Goal: Transaction & Acquisition: Purchase product/service

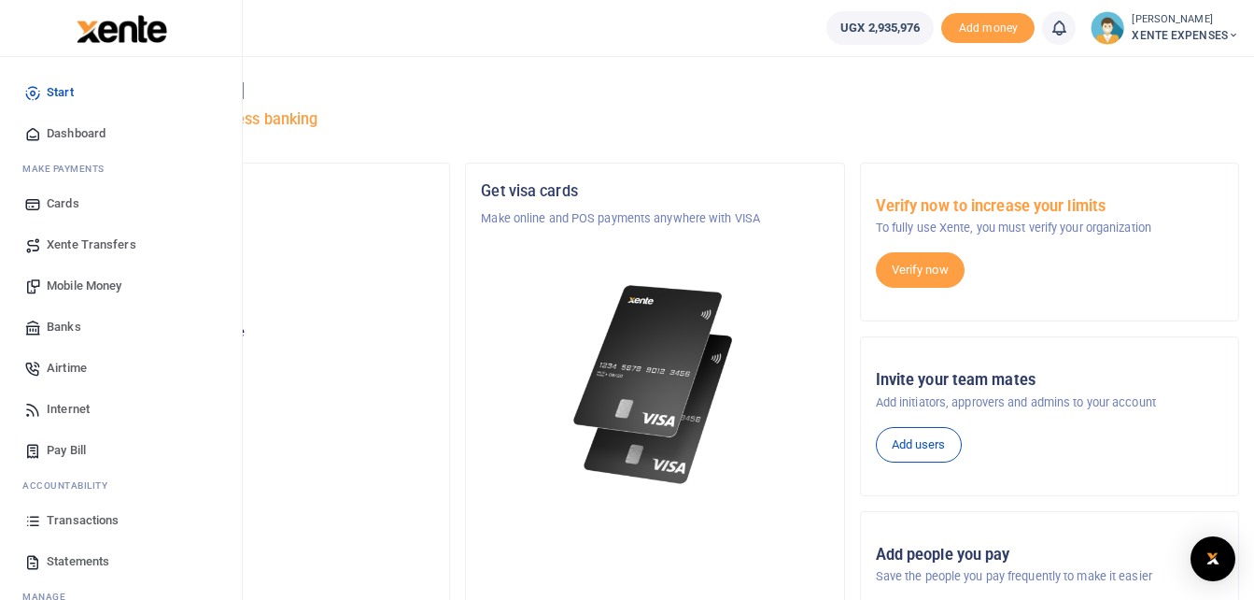
click at [77, 519] on span "Transactions" at bounding box center [83, 520] width 72 height 19
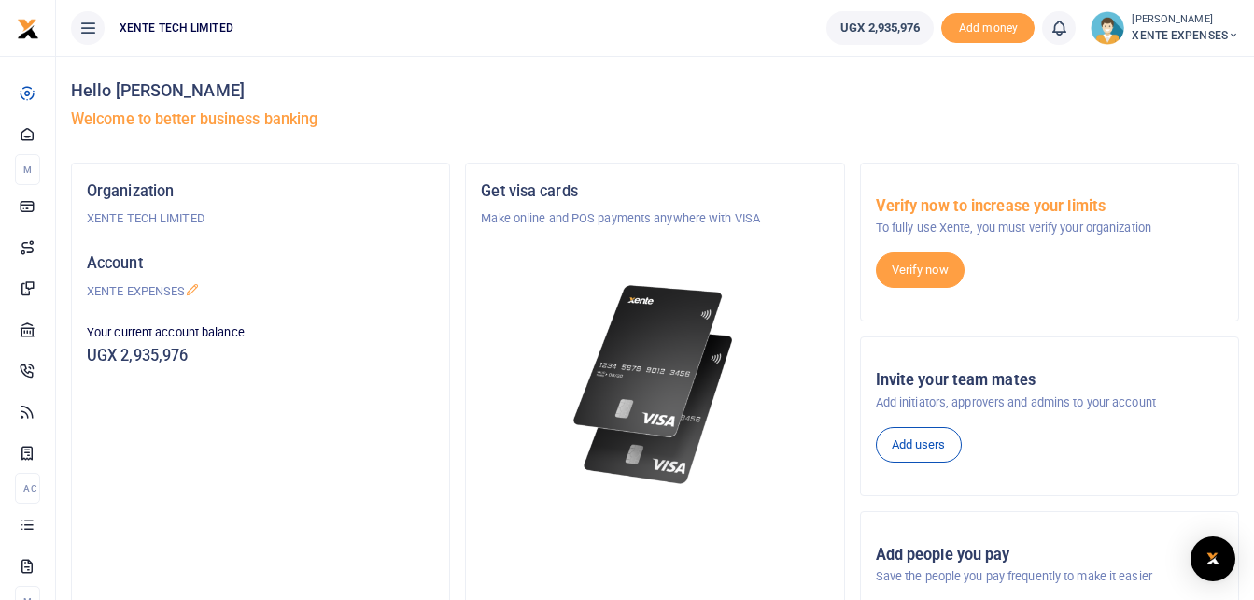
click at [110, 465] on div "Organization XENTE TECH LIMITED Account XENTE EXPENSES Your current account bal…" at bounding box center [260, 419] width 377 height 512
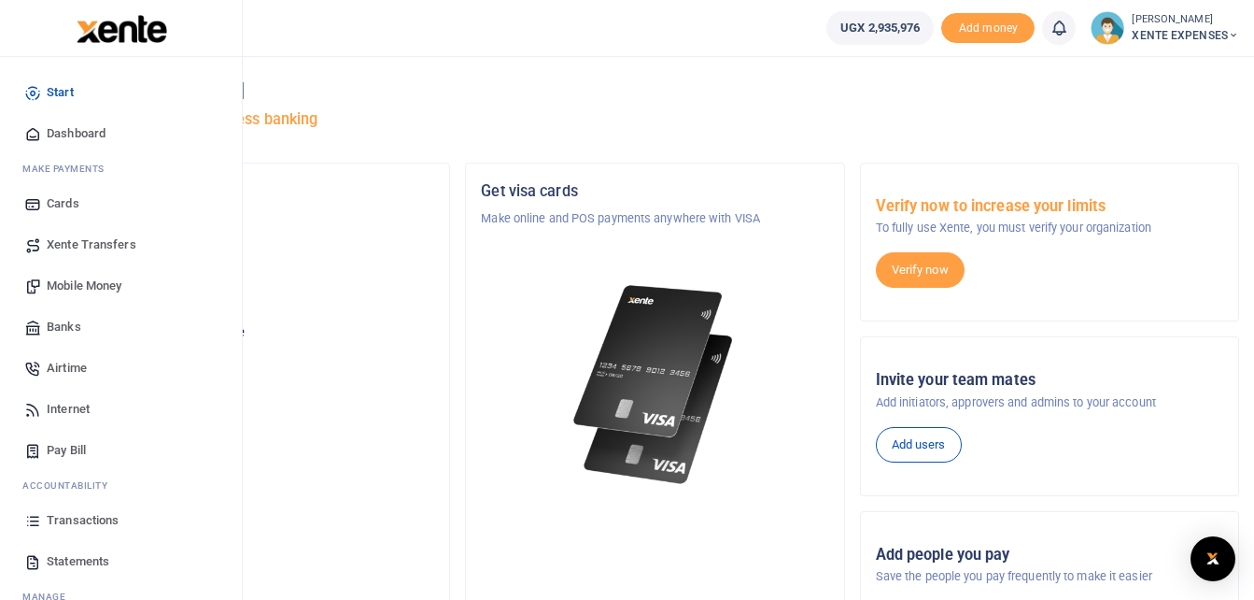
click at [73, 516] on span "Transactions" at bounding box center [83, 520] width 72 height 19
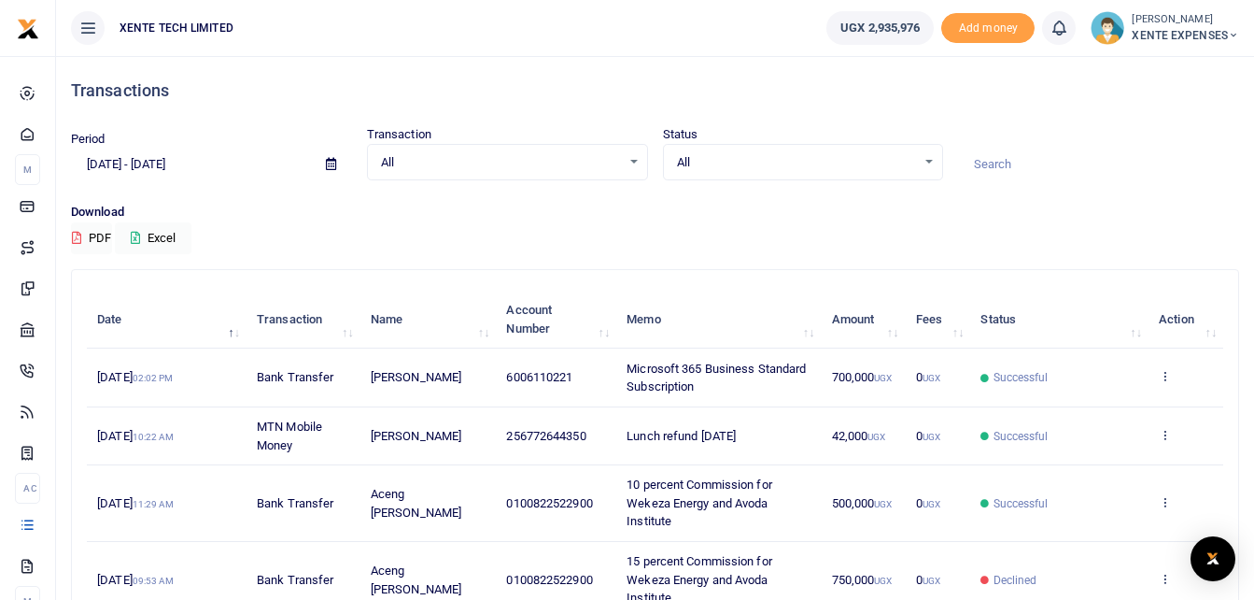
click at [1018, 159] on input at bounding box center [1098, 165] width 281 height 32
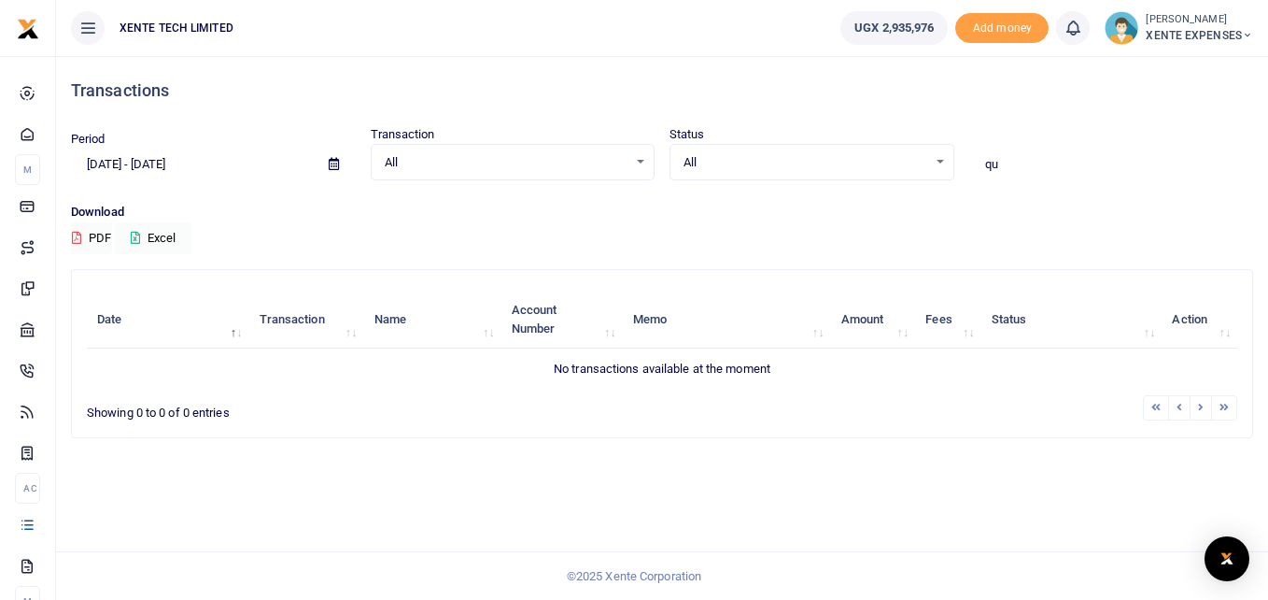
type input "q"
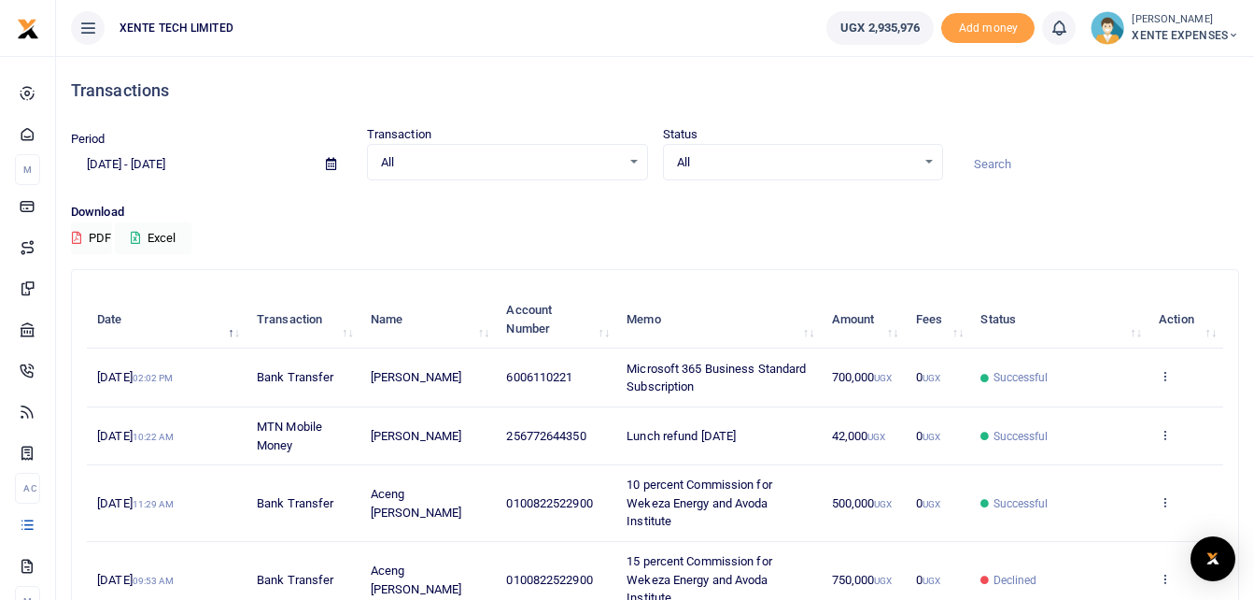
click at [330, 161] on icon at bounding box center [331, 164] width 10 height 12
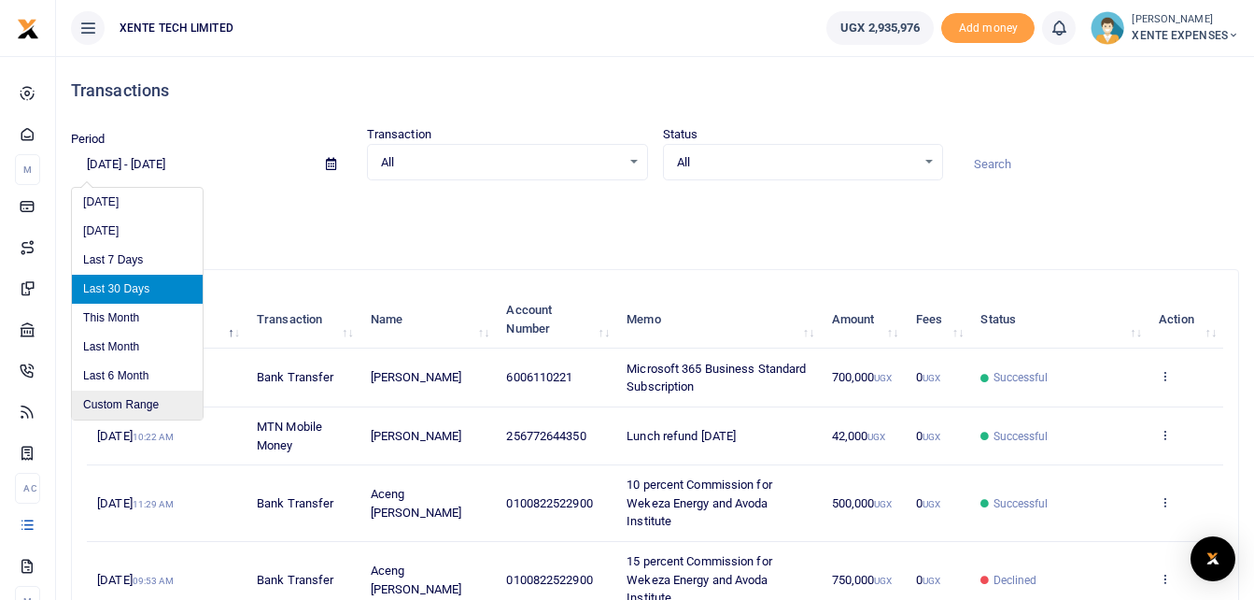
click at [116, 399] on li "Custom Range" at bounding box center [137, 404] width 131 height 29
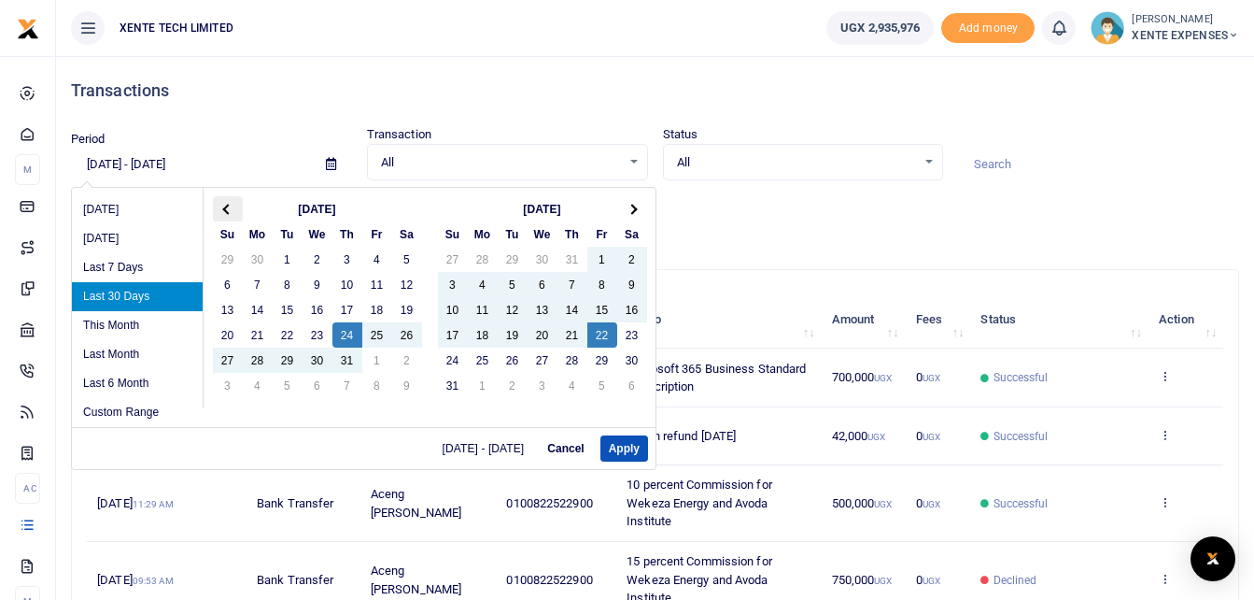
click at [229, 209] on span at bounding box center [227, 209] width 10 height 10
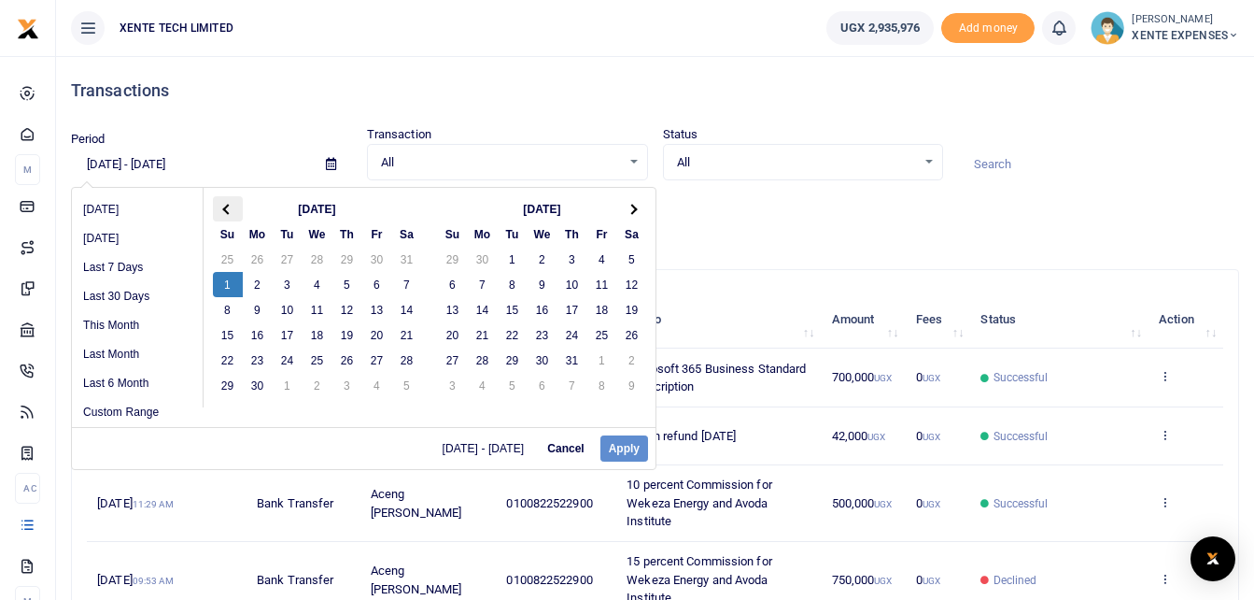
click at [220, 207] on th at bounding box center [228, 208] width 30 height 25
click at [632, 202] on th at bounding box center [632, 208] width 30 height 25
click at [220, 205] on th at bounding box center [228, 208] width 30 height 25
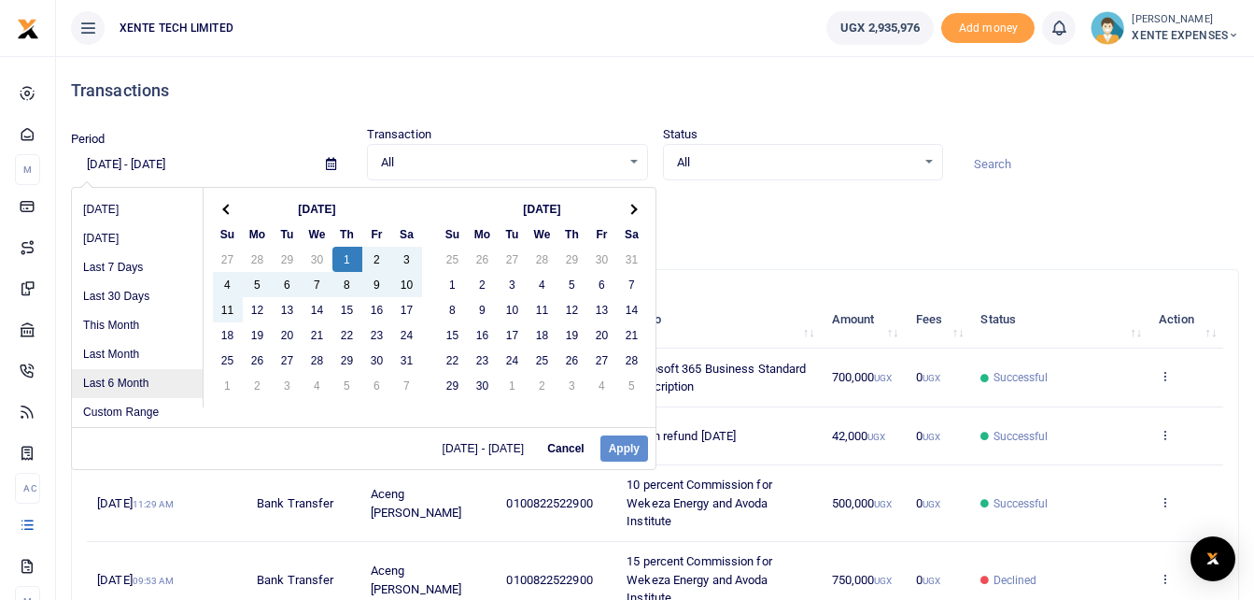
click at [139, 382] on li "Last 6 Month" at bounding box center [137, 383] width 131 height 29
type input "[DATE] - [DATE]"
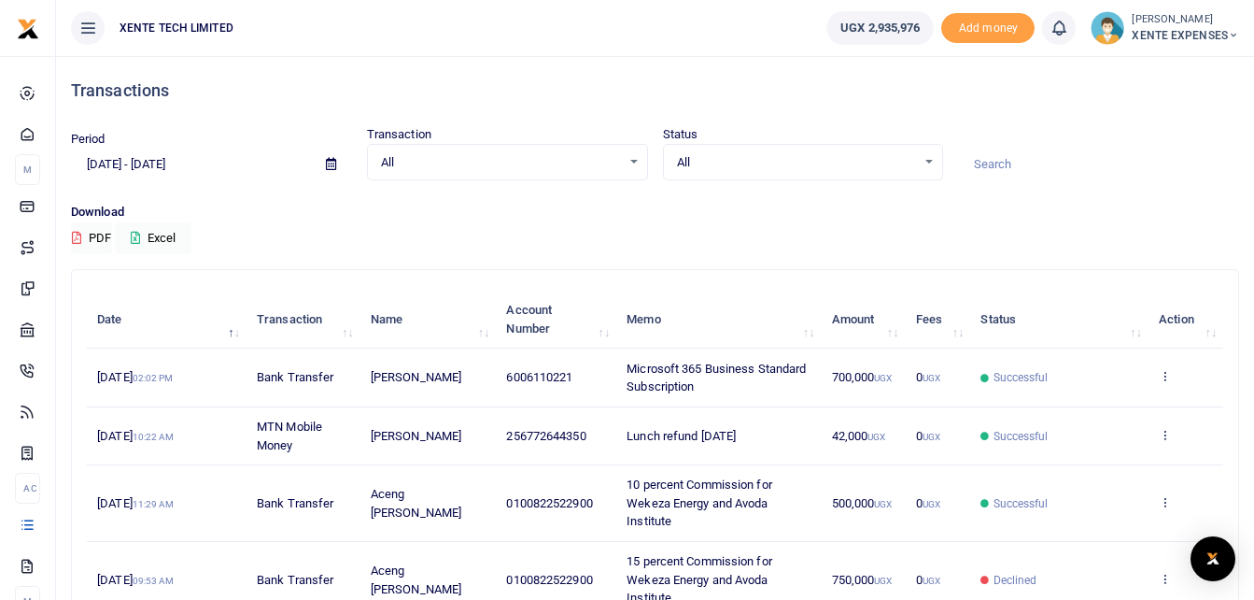
click at [1019, 164] on input at bounding box center [1098, 165] width 281 height 32
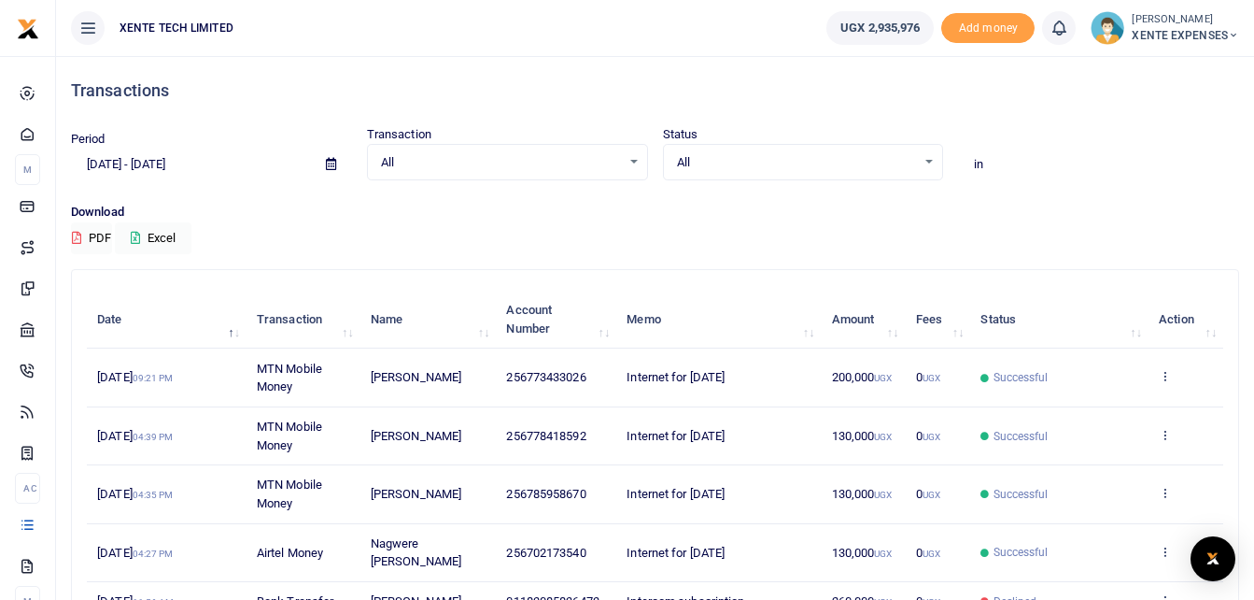
type input "i"
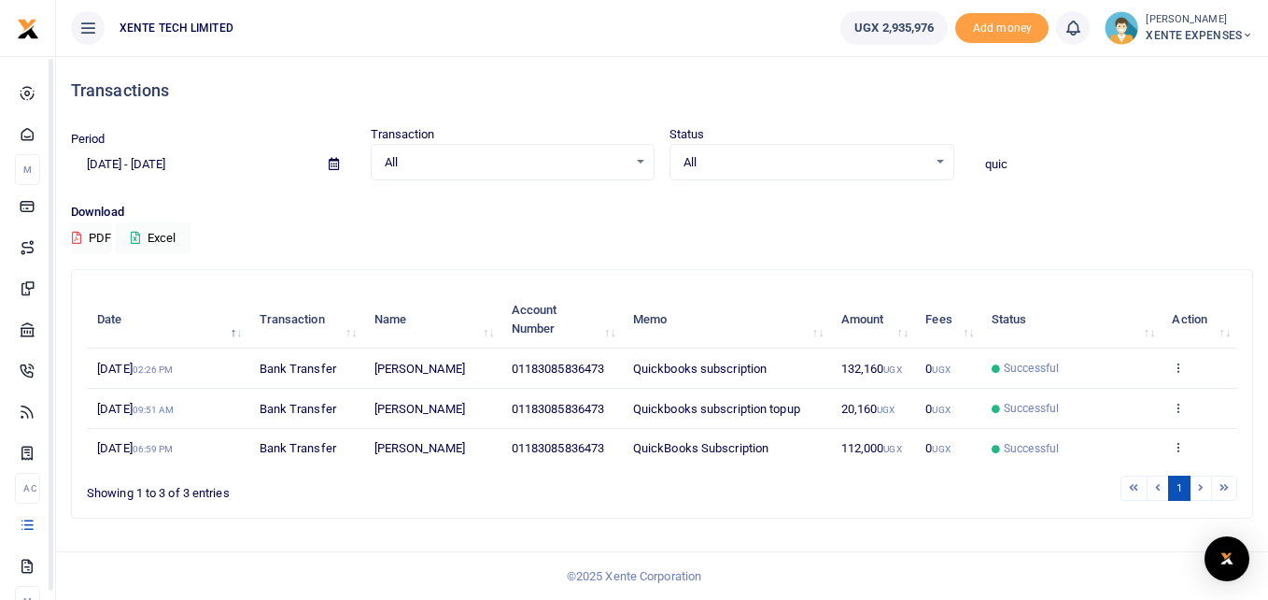
type input "quic"
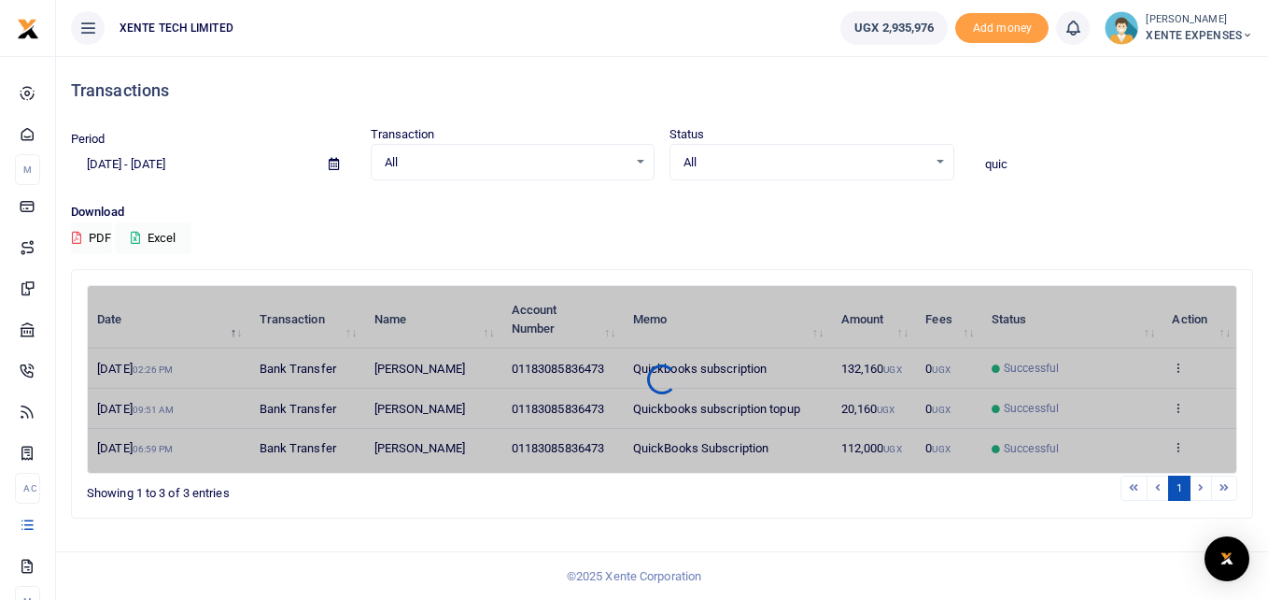
click at [693, 375] on div "Date Transaction Name Account Number Memo Amount Fees Status Action 27th Jun 20…" at bounding box center [662, 379] width 1151 height 189
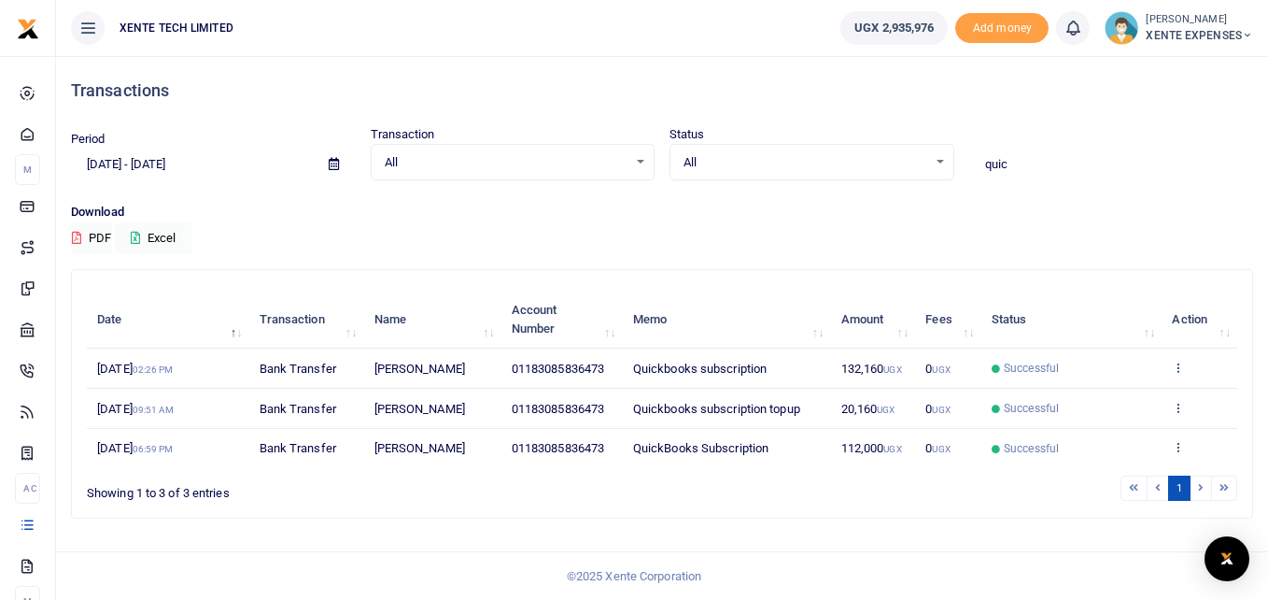
click at [1178, 363] on icon at bounding box center [1178, 367] width 12 height 13
click at [1101, 403] on link "View details" at bounding box center [1111, 399] width 148 height 26
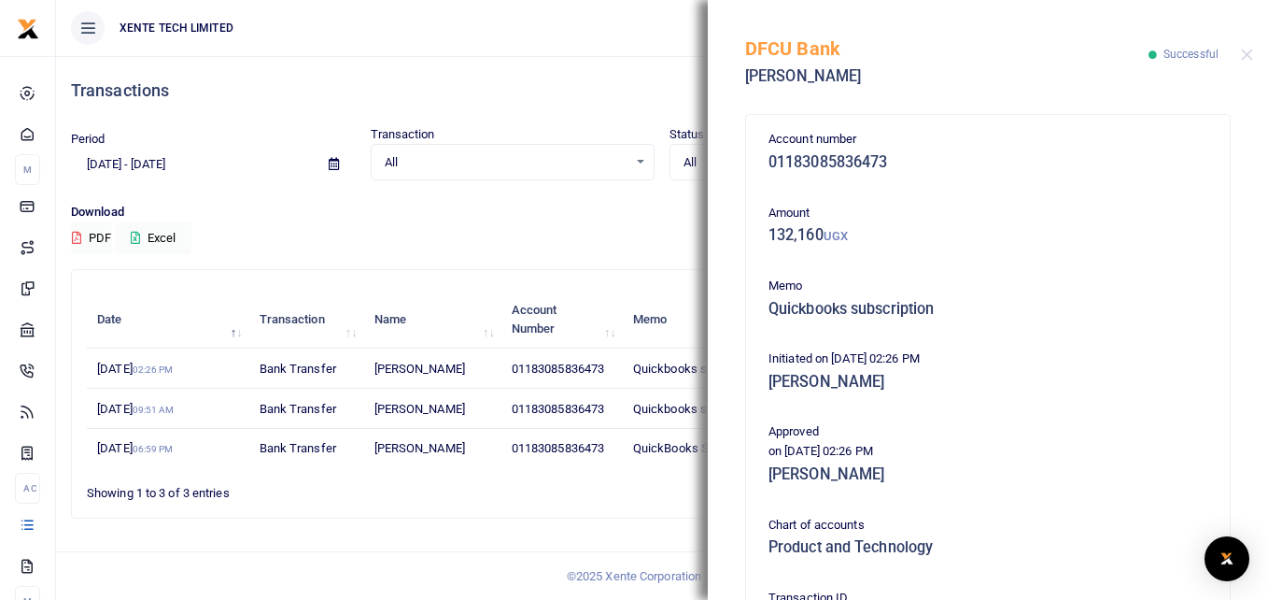
click at [559, 212] on p "Download" at bounding box center [662, 213] width 1183 height 20
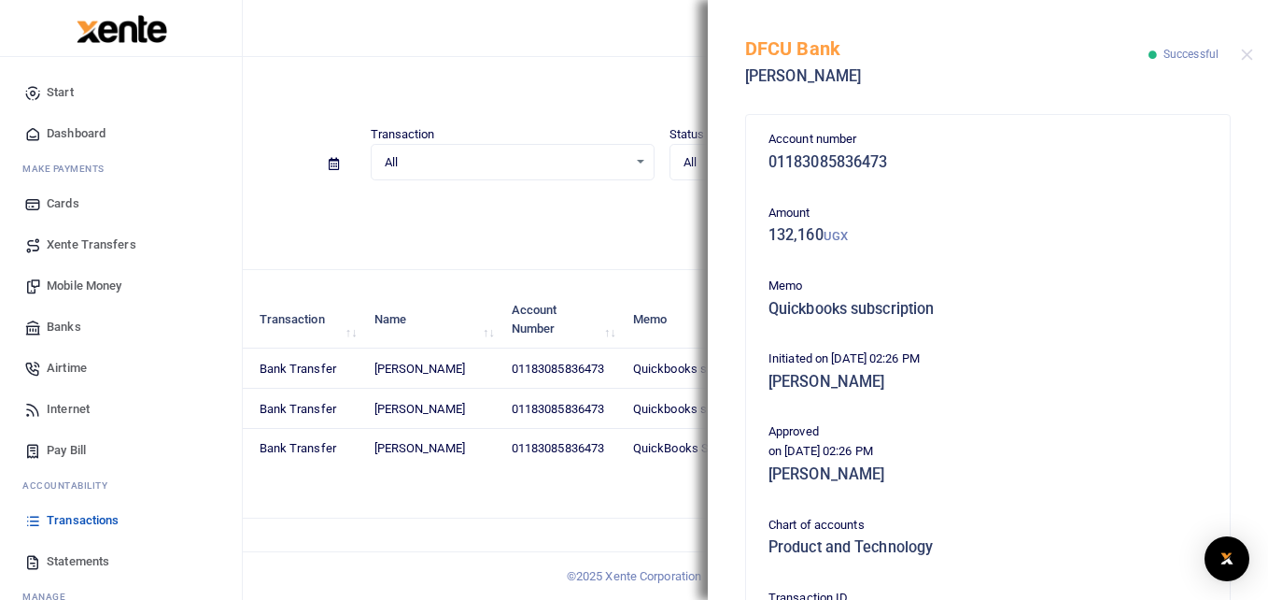
click at [72, 322] on span "Banks" at bounding box center [64, 327] width 35 height 19
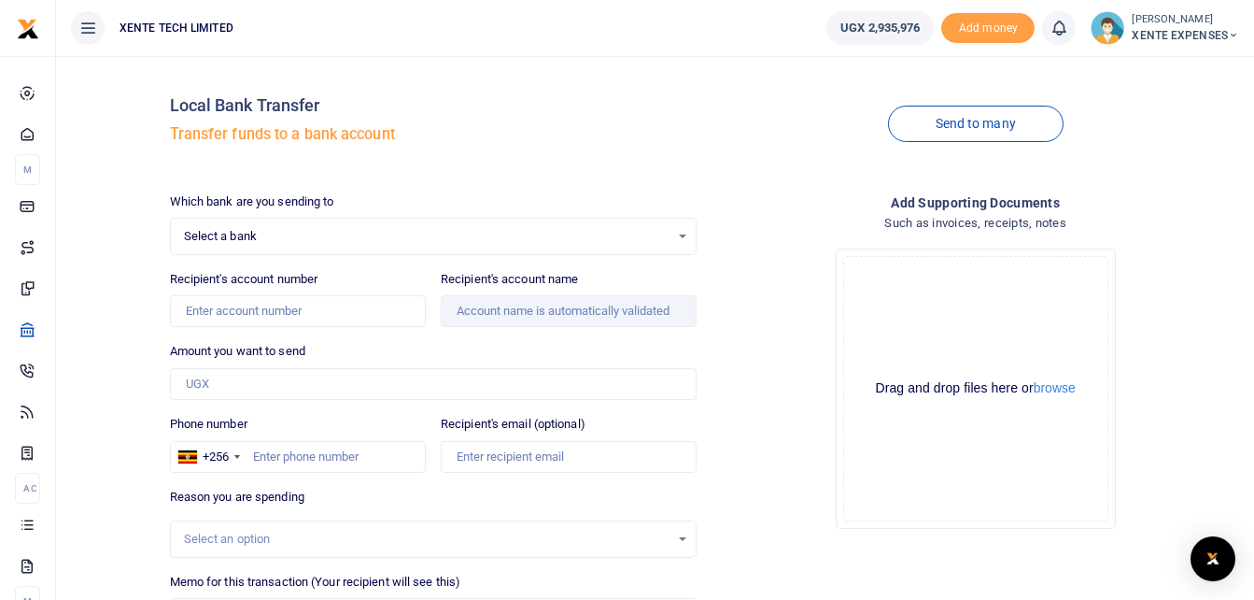
click at [678, 235] on div "Select a bank Select an option..." at bounding box center [434, 236] width 526 height 21
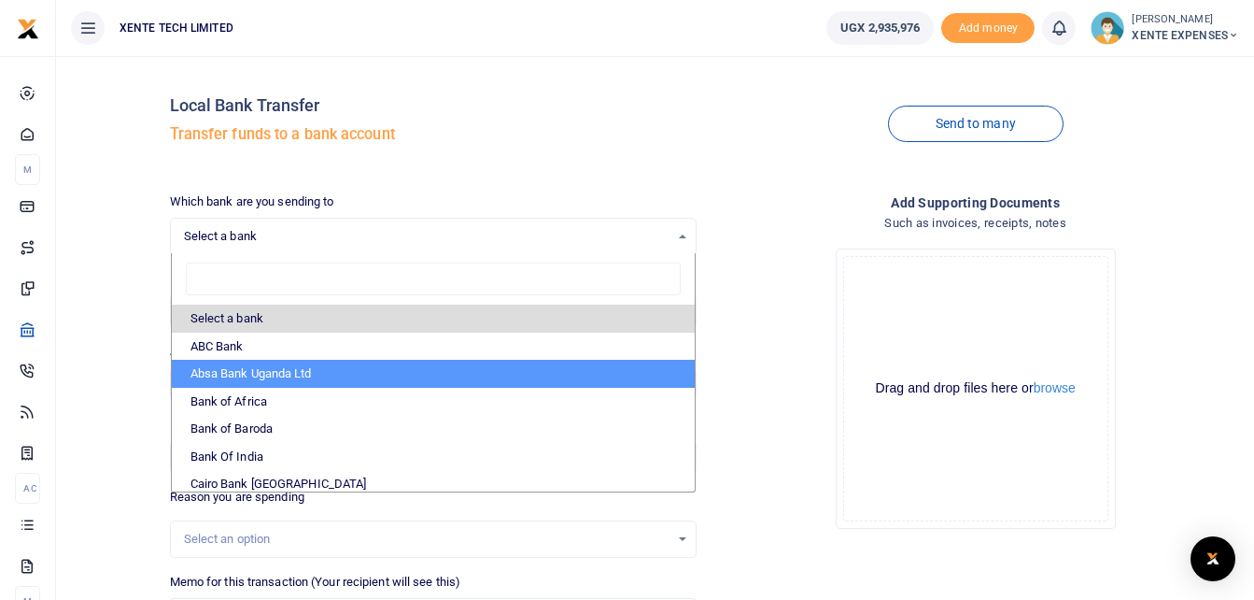
click at [280, 380] on li "Absa Bank Uganda Ltd" at bounding box center [434, 374] width 524 height 28
select select "ABSA"
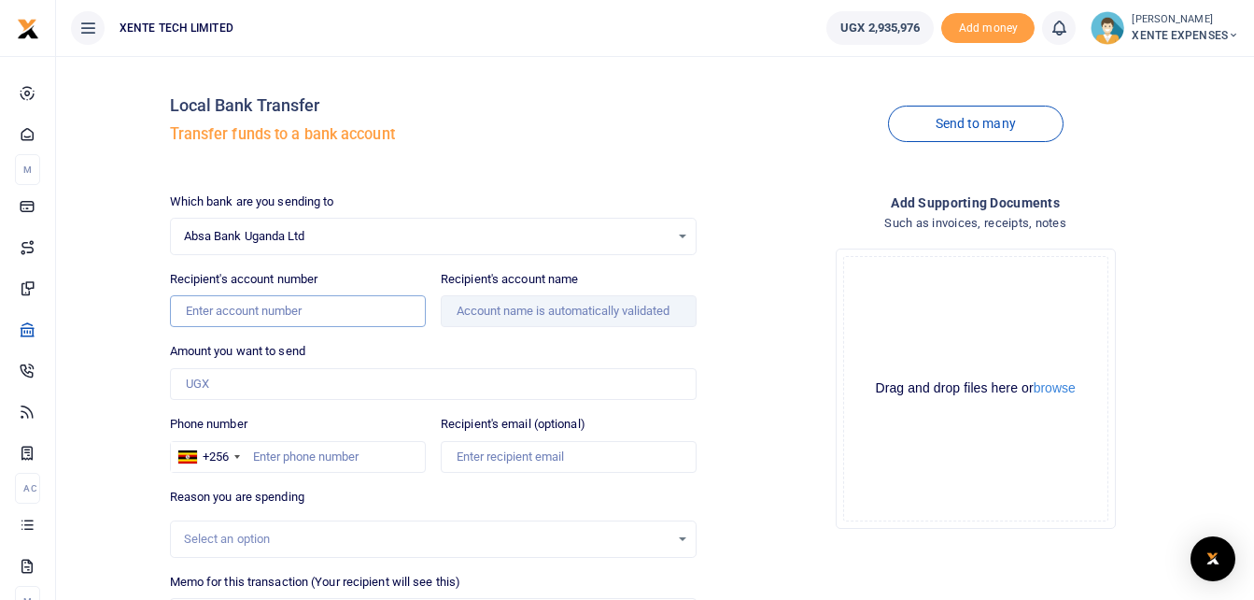
click at [353, 310] on input "Recipient's account number" at bounding box center [298, 311] width 256 height 32
type input "6006110221"
type input "700,000"
type input "Microsoft 365 Business Standard Subscription"
click at [509, 309] on input "Recipient's account name" at bounding box center [569, 311] width 256 height 32
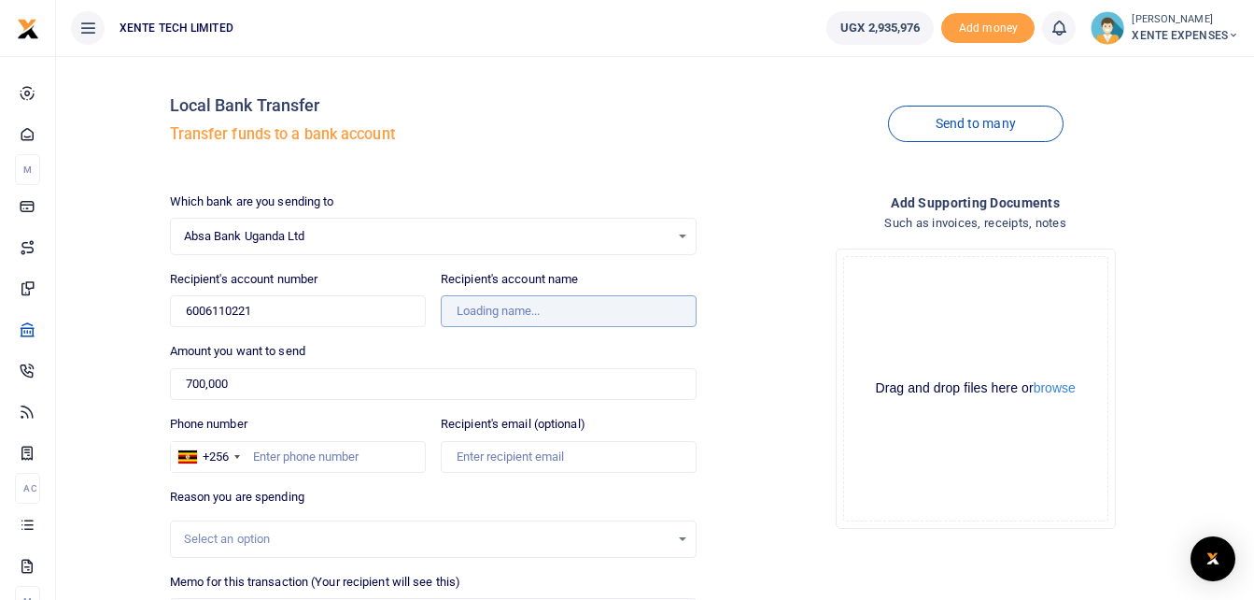
type input "[PERSON_NAME]"
drag, startPoint x: 242, startPoint y: 391, endPoint x: 181, endPoint y: 391, distance: 60.7
click at [181, 391] on input "700,000" at bounding box center [434, 384] width 528 height 32
paste input "132,160"
click at [185, 380] on input "132,160" at bounding box center [434, 384] width 528 height 32
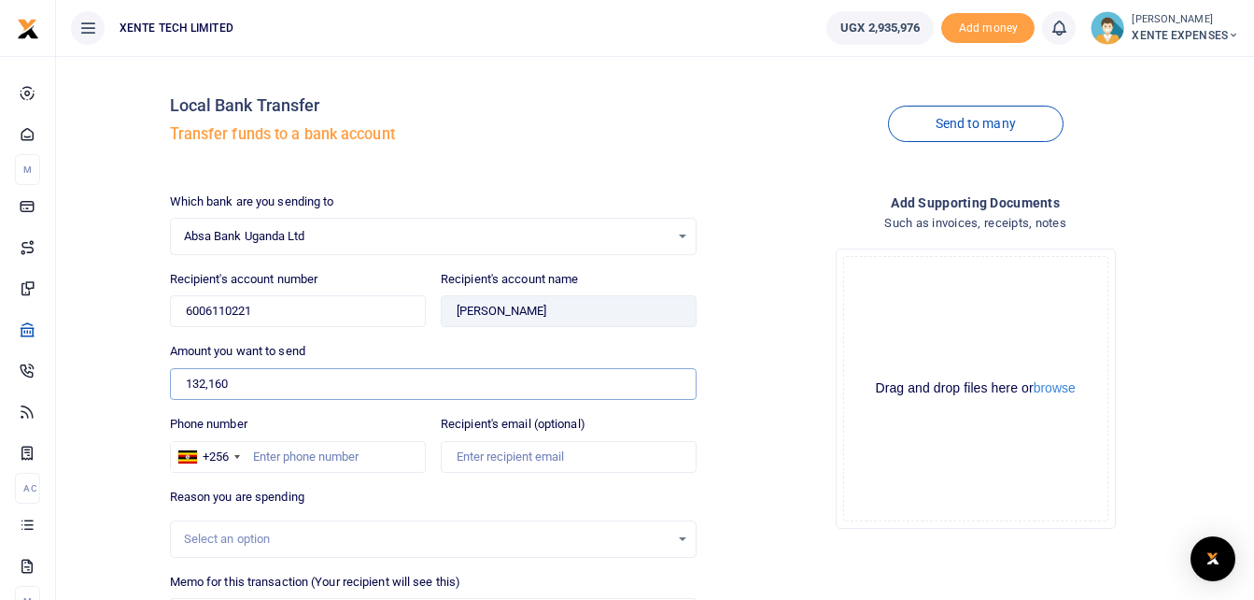
type input "132,160"
click at [283, 465] on input "Phone number" at bounding box center [298, 457] width 256 height 32
type input "773433026"
click at [535, 451] on input "Recipient's email (optional)" at bounding box center [569, 457] width 256 height 32
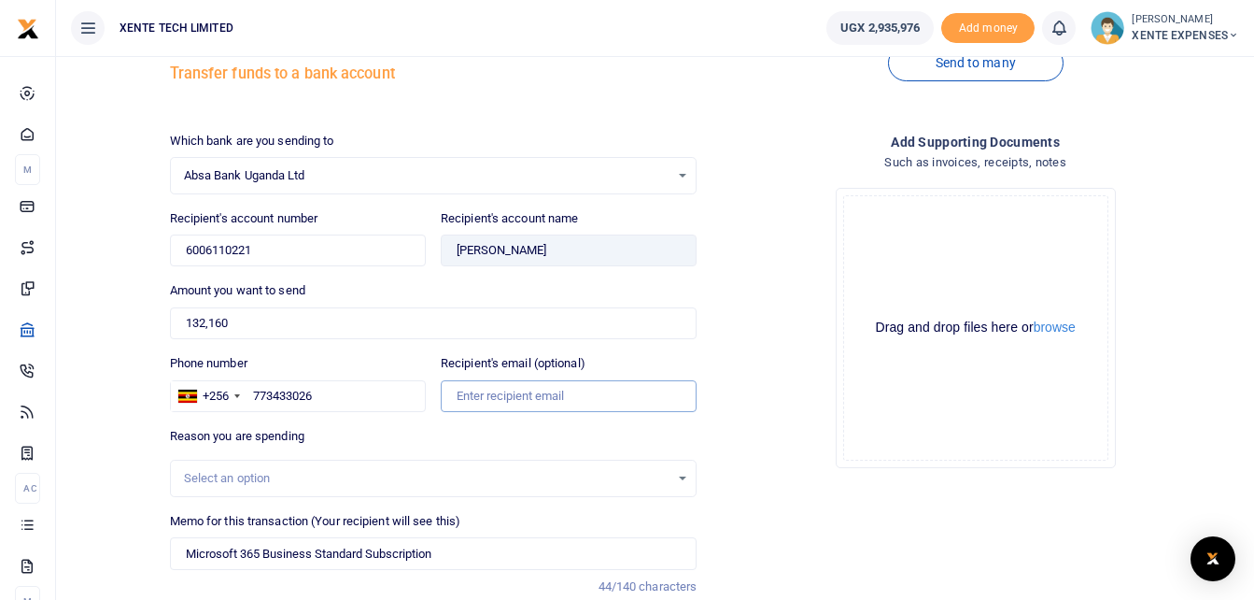
scroll to position [93, 0]
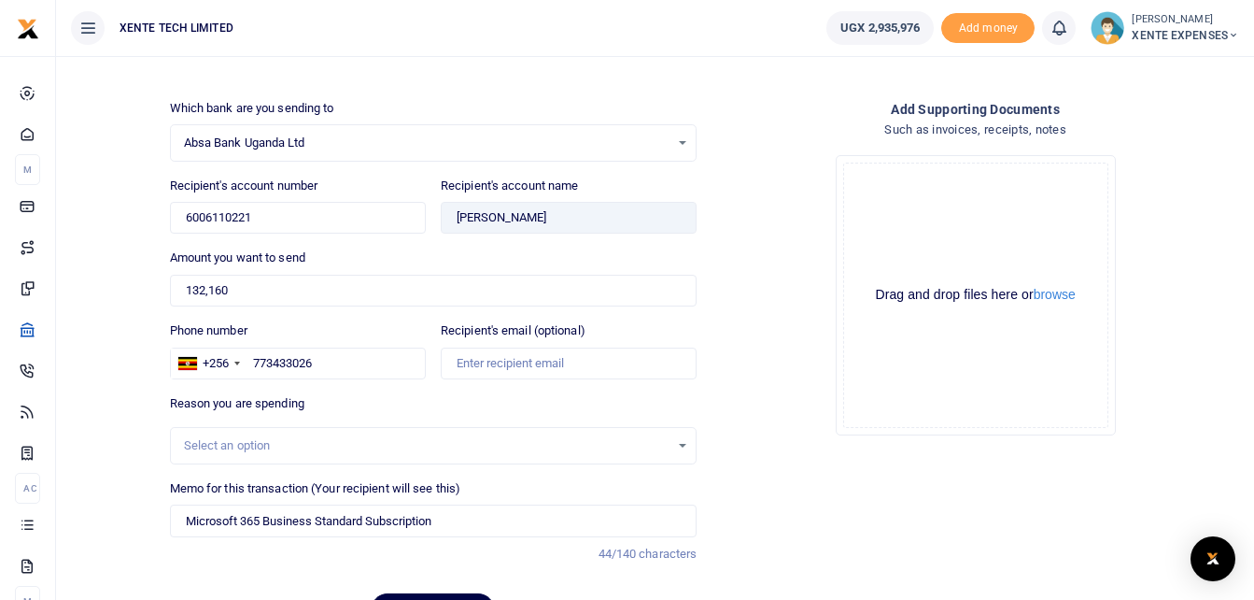
click at [471, 439] on div "Select an option" at bounding box center [427, 445] width 487 height 19
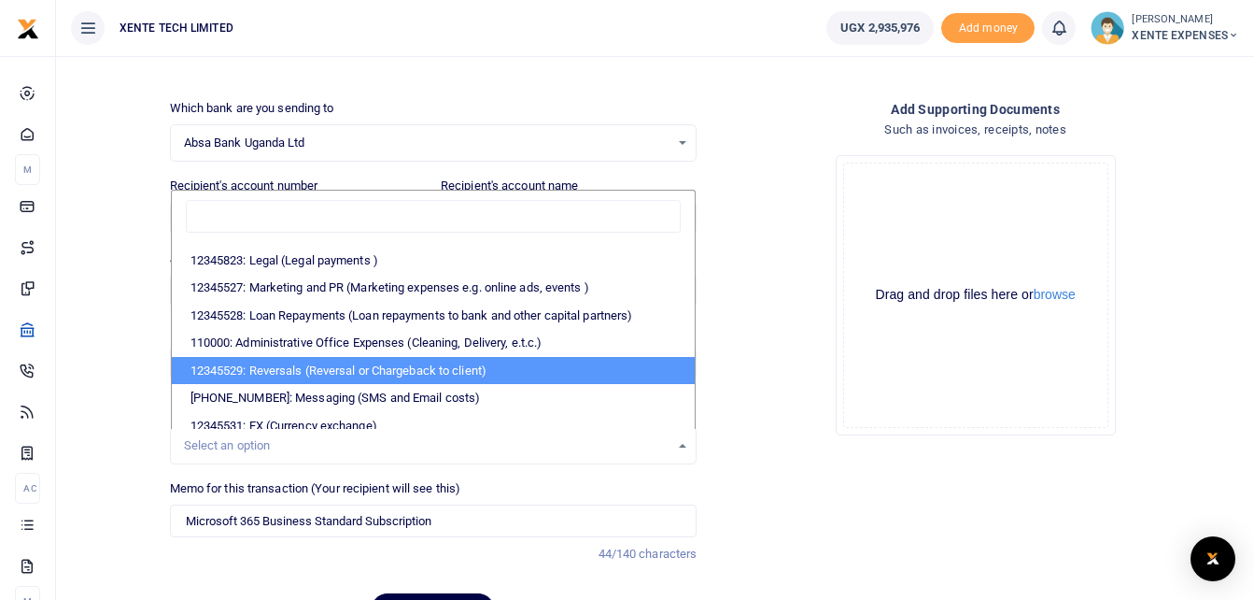
scroll to position [319, 0]
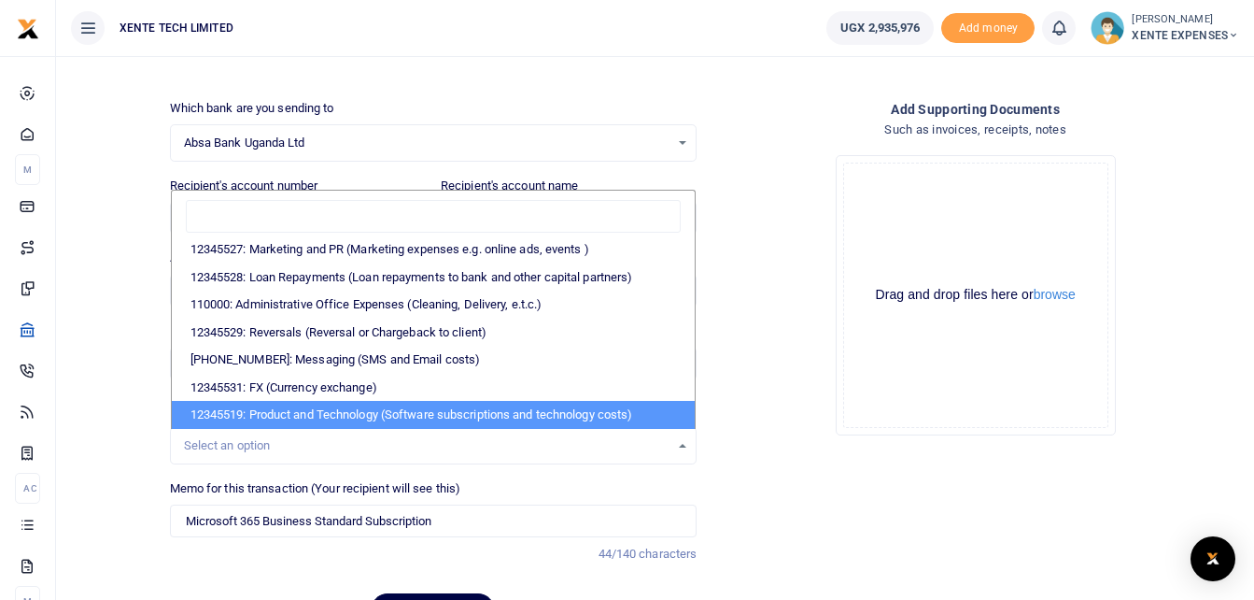
click at [446, 412] on li "12345519: Product and Technology (Software subscriptions and technology costs)" at bounding box center [434, 415] width 524 height 28
select select "5379"
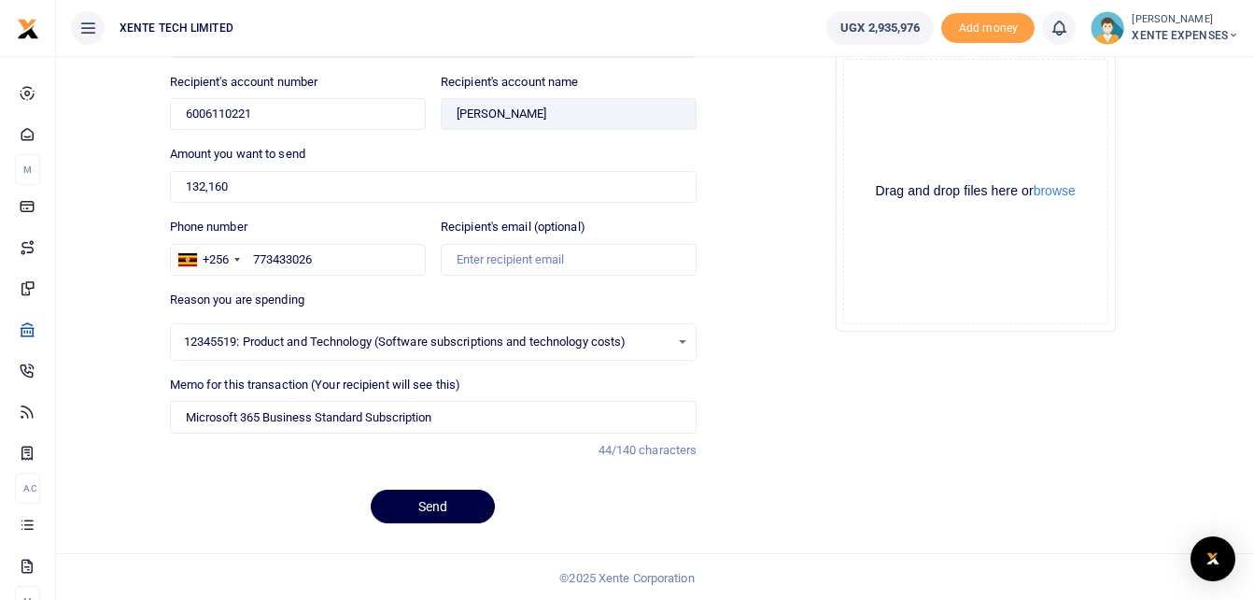
scroll to position [199, 0]
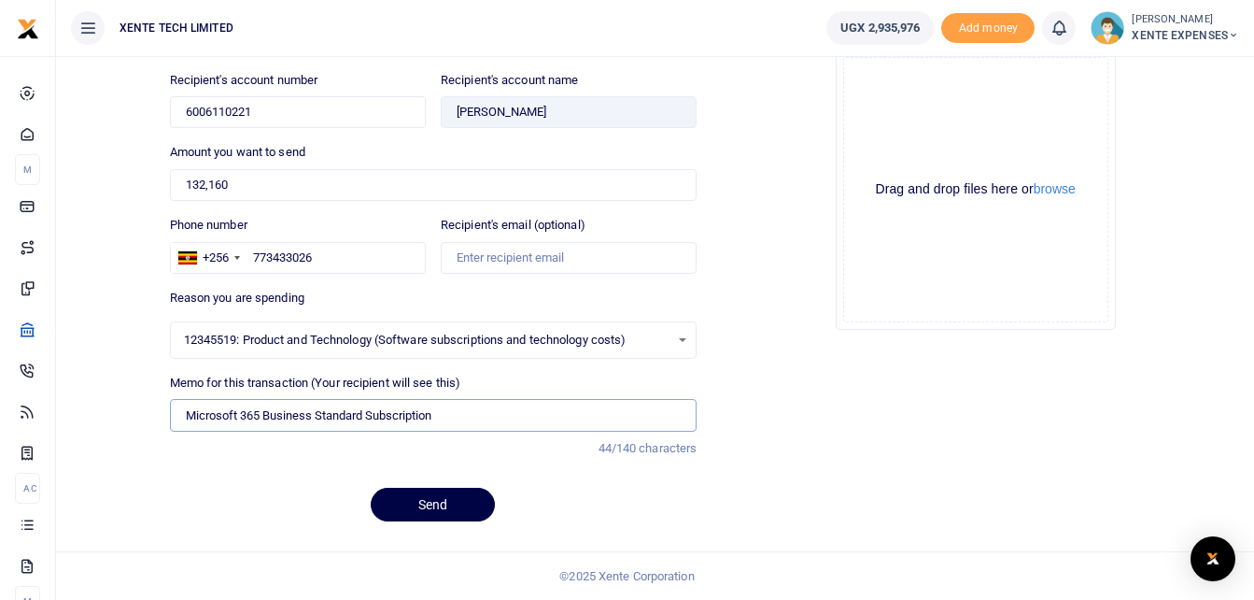
click at [478, 416] on input "Microsoft 365 Business Standard Subscription" at bounding box center [434, 415] width 528 height 32
drag, startPoint x: 368, startPoint y: 413, endPoint x: 129, endPoint y: 430, distance: 239.7
click at [129, 430] on div "Local Bank Transfer Transfer funds to a bank account Send to many Which bank ar…" at bounding box center [655, 204] width 1183 height 664
type input "QuickBooks Subscription"
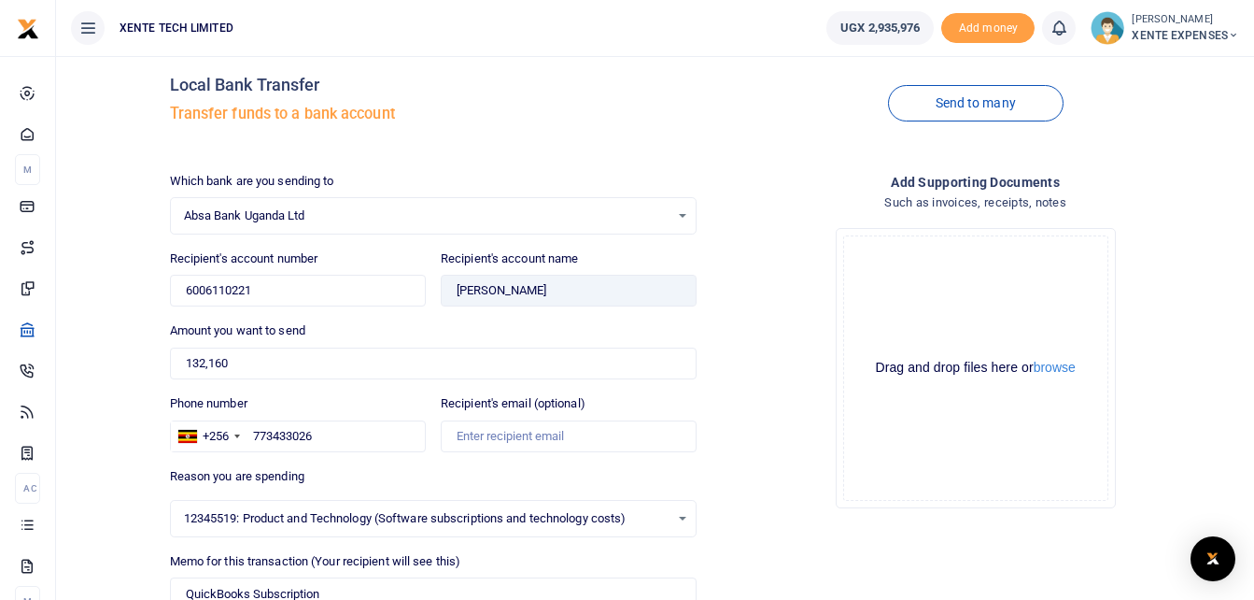
scroll to position [0, 0]
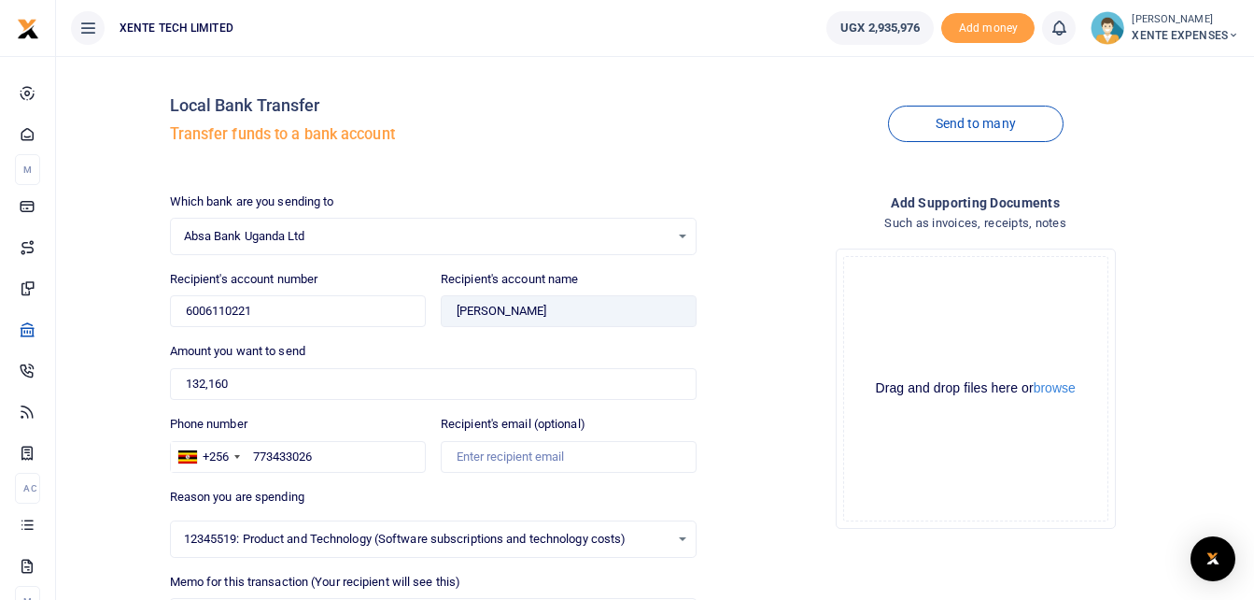
click at [737, 104] on div "Send to many" at bounding box center [975, 124] width 543 height 106
click at [1055, 382] on button "browse" at bounding box center [1055, 388] width 42 height 14
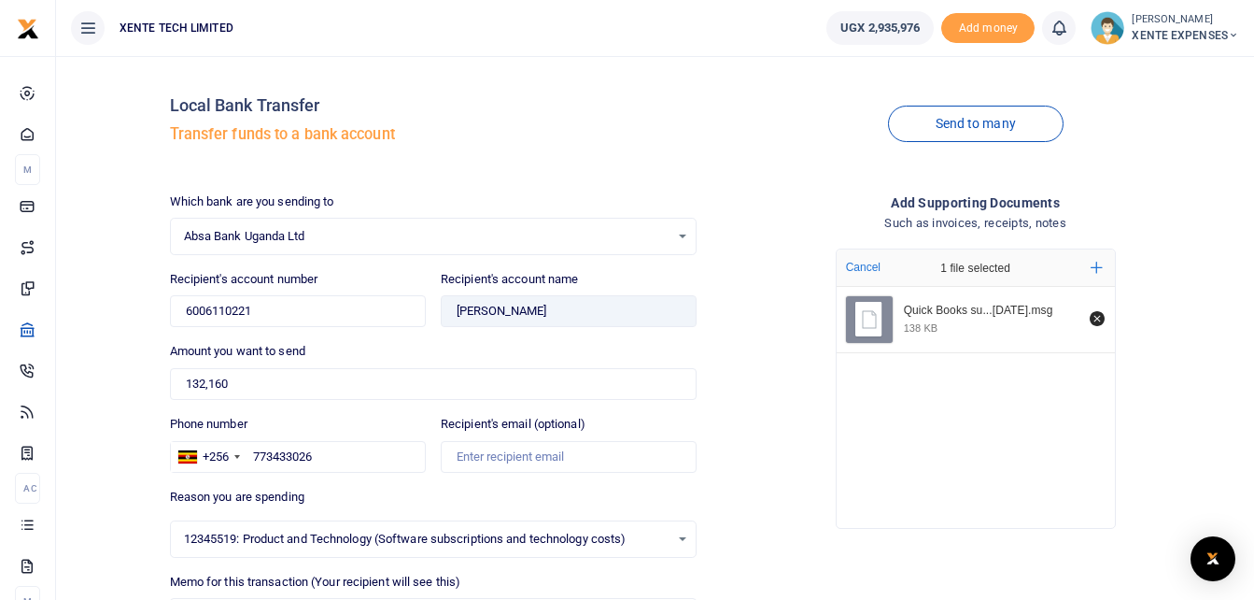
click at [875, 325] on icon "File Uploader" at bounding box center [868, 318] width 23 height 23
drag, startPoint x: 875, startPoint y: 325, endPoint x: 970, endPoint y: 313, distance: 95.1
click at [970, 313] on div "Quick Books su...1.08.2025.msg" at bounding box center [992, 311] width 176 height 15
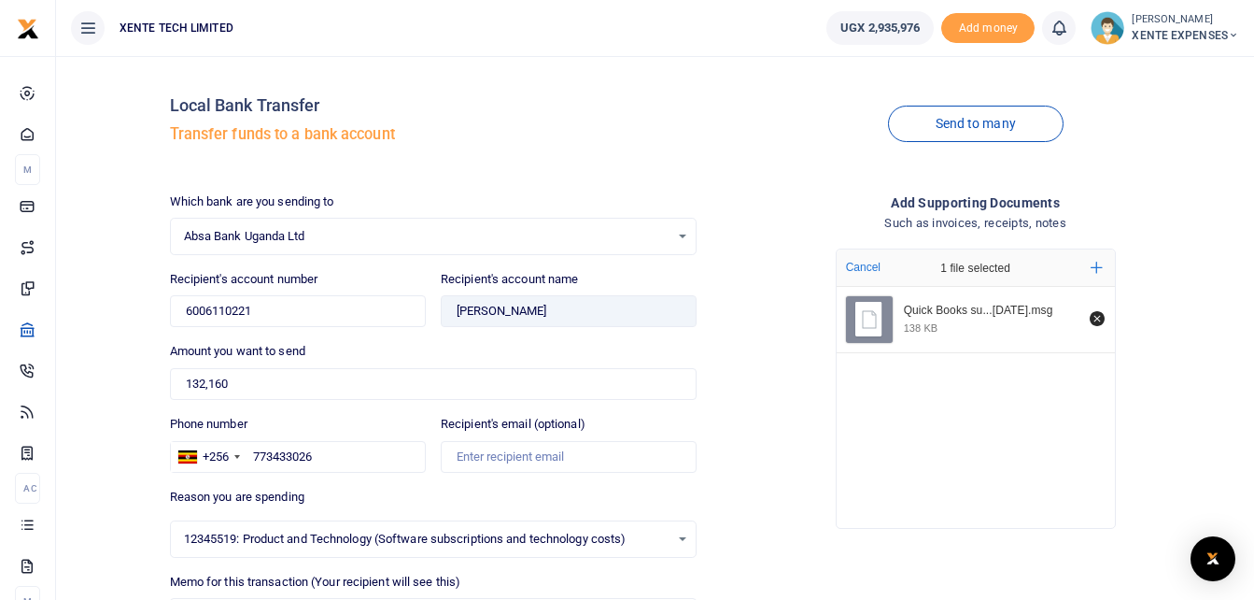
drag, startPoint x: 970, startPoint y: 313, endPoint x: 906, endPoint y: 311, distance: 63.5
click at [907, 311] on div "Quick Books su...1.08.2025.msg" at bounding box center [992, 311] width 176 height 15
click at [841, 325] on div "Quick Books su...1.08.2025.msg 138 KB" at bounding box center [976, 320] width 278 height 66
click at [864, 319] on icon "File Uploader" at bounding box center [868, 318] width 23 height 23
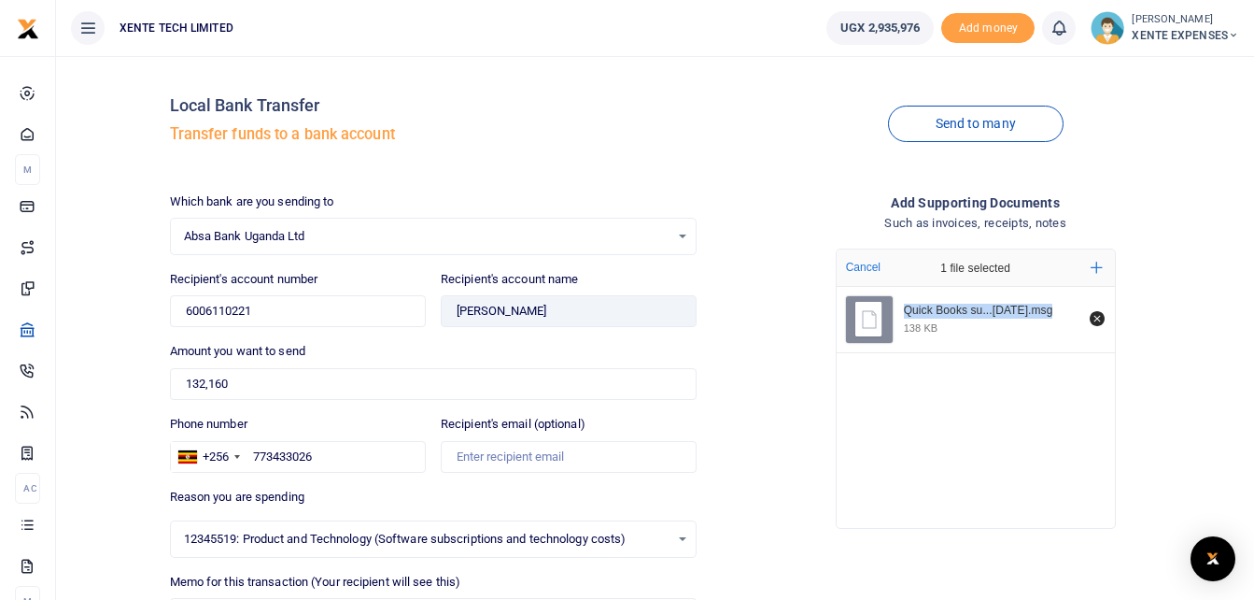
click at [864, 319] on icon "File Uploader" at bounding box center [868, 318] width 23 height 23
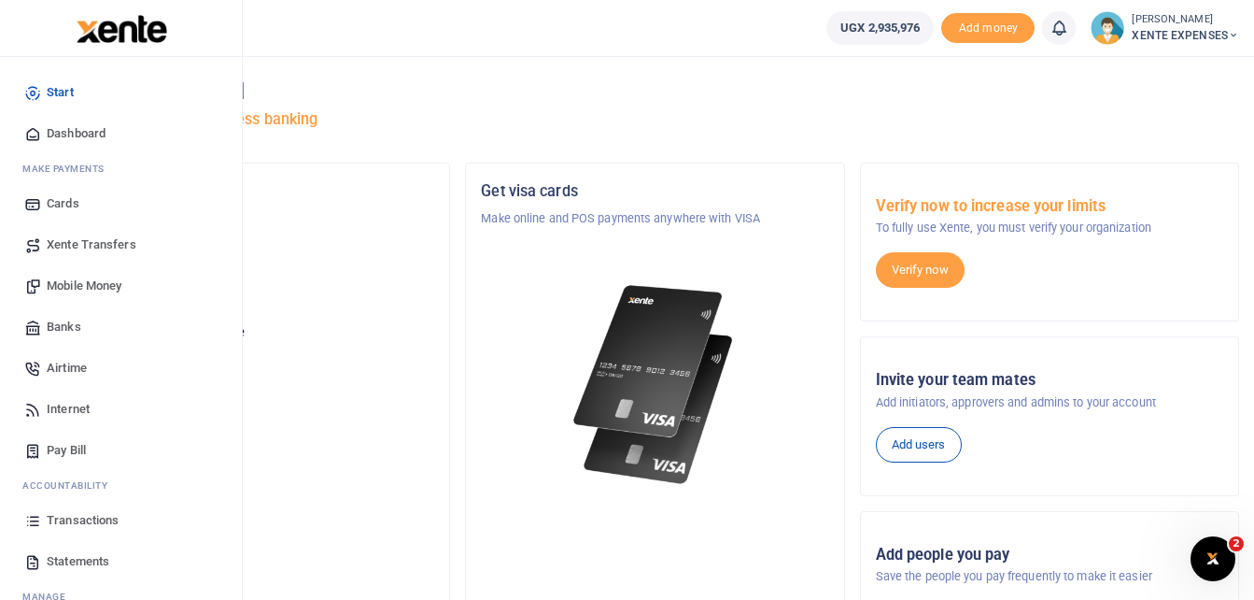
click at [97, 517] on span "Transactions" at bounding box center [83, 520] width 72 height 19
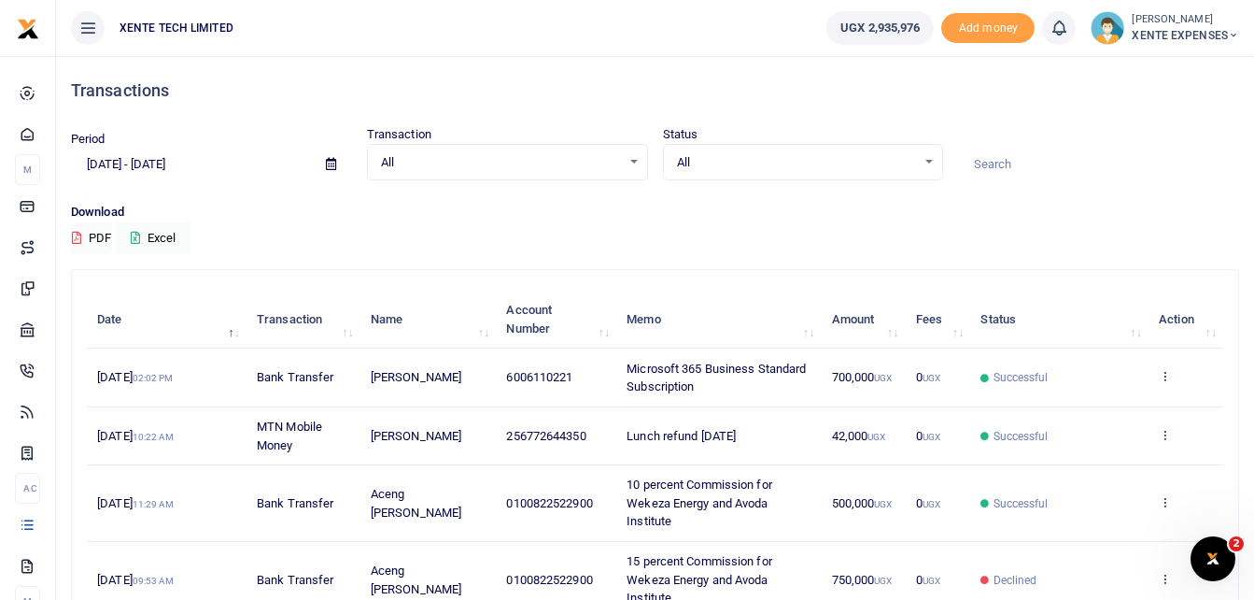
click at [329, 160] on icon at bounding box center [331, 164] width 10 height 12
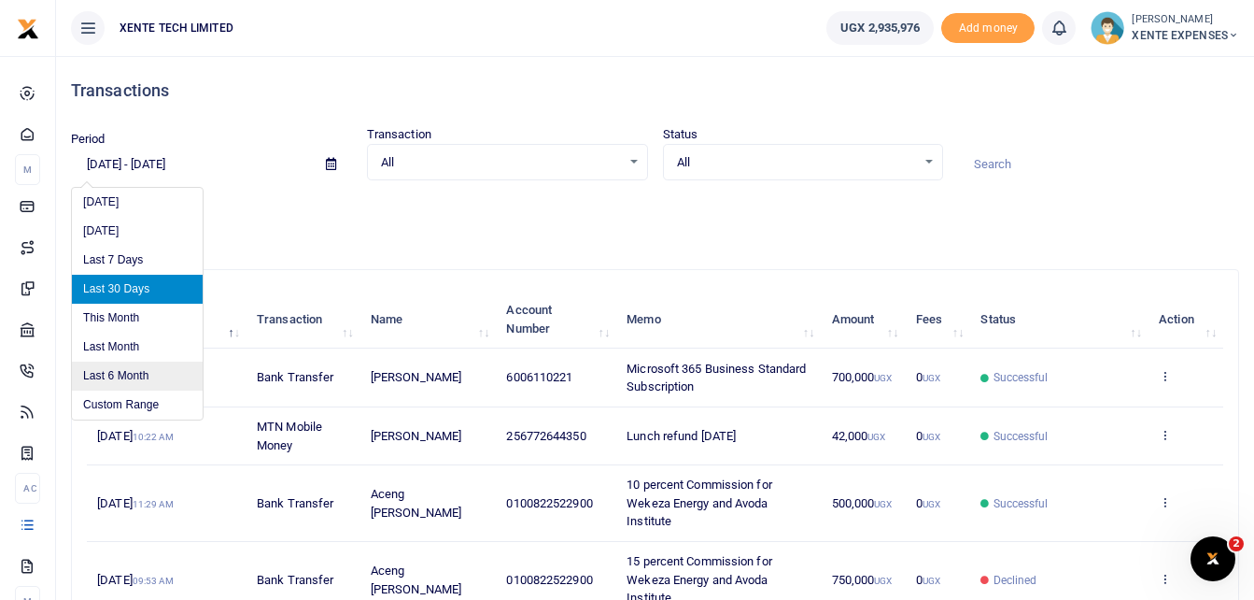
click at [135, 381] on li "Last 6 Month" at bounding box center [137, 375] width 131 height 29
type input "02/22/2025 - 08/22/2025"
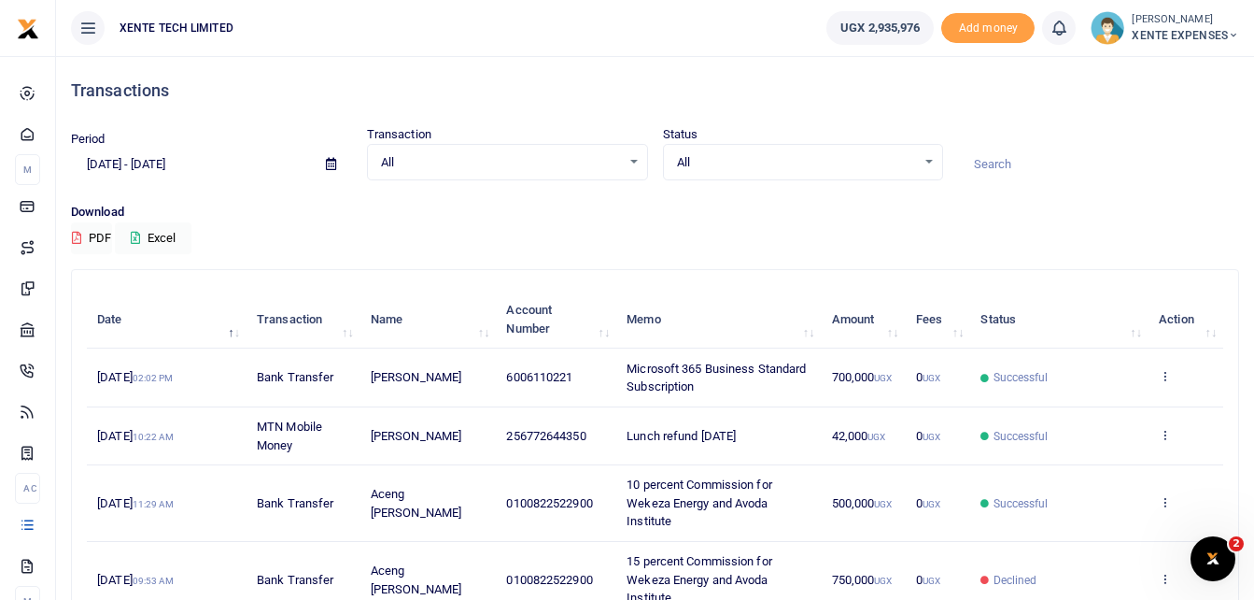
click at [1017, 162] on input at bounding box center [1098, 165] width 281 height 32
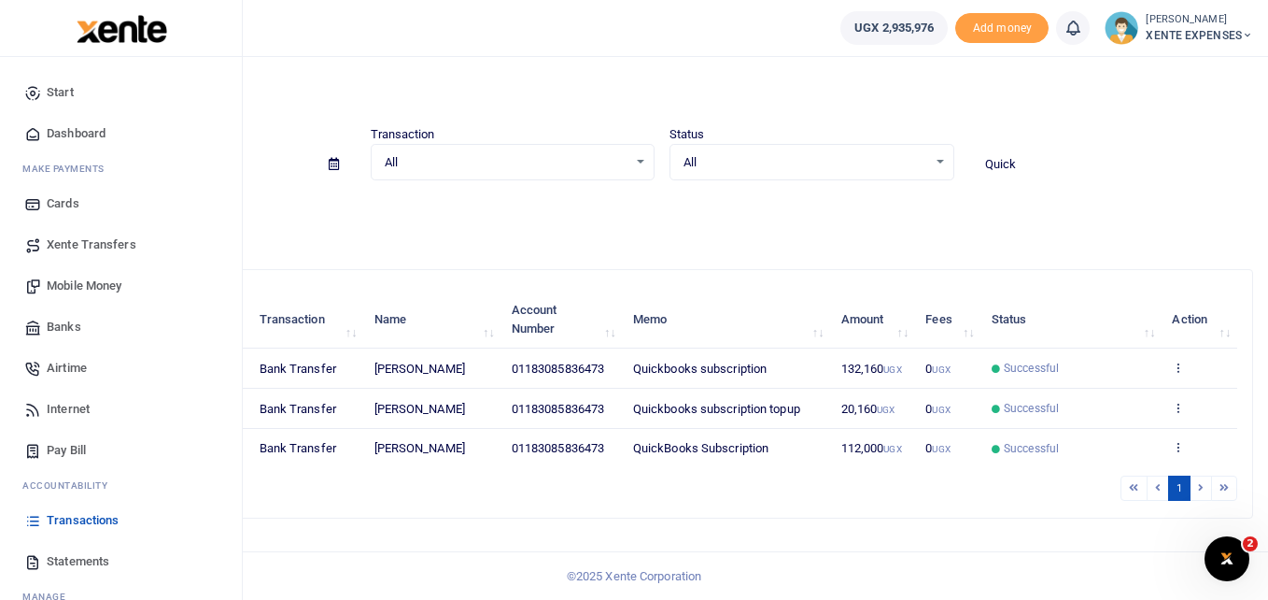
type input "Quick"
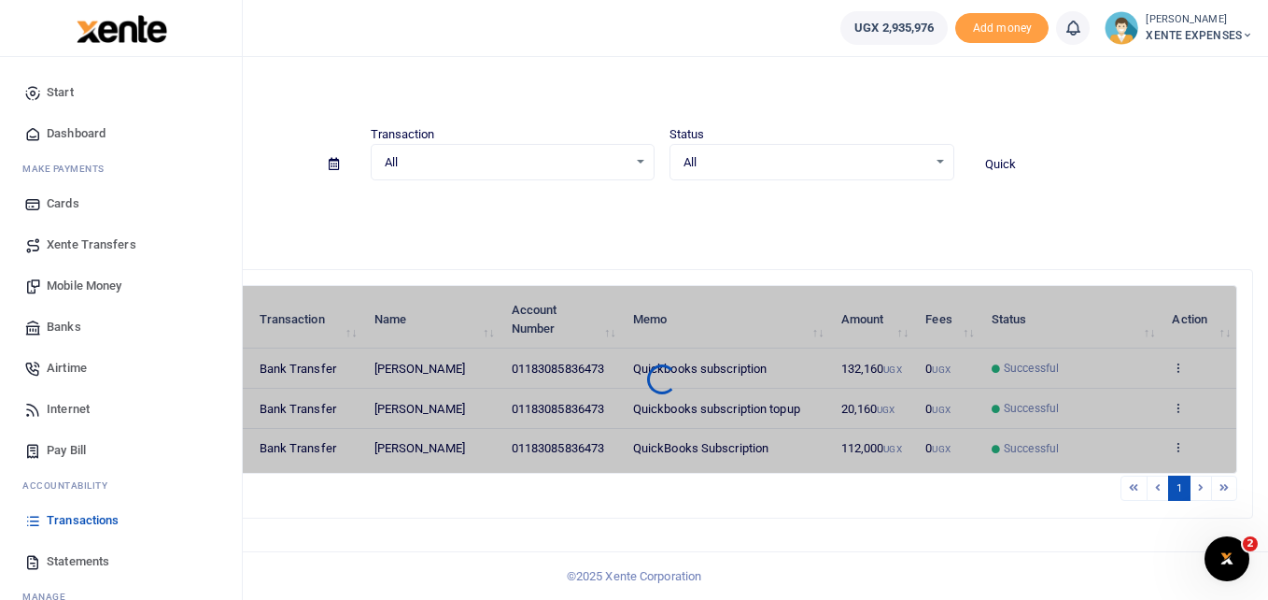
click at [64, 319] on span "Banks" at bounding box center [64, 327] width 35 height 19
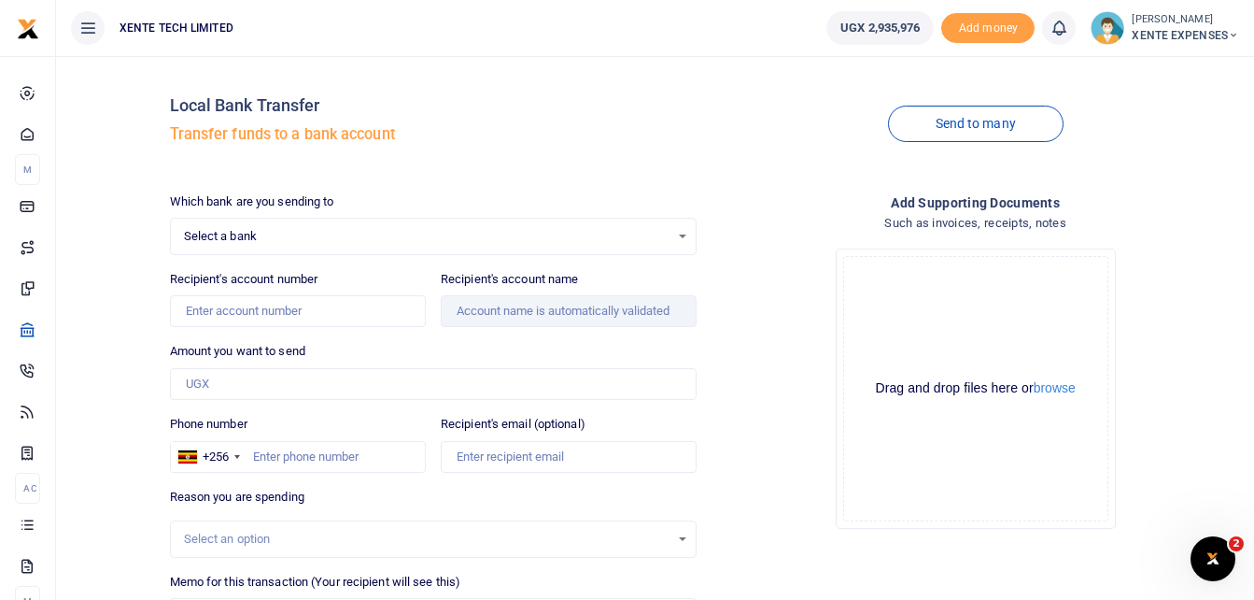
click at [679, 236] on div "Select a bank Select an option..." at bounding box center [434, 236] width 526 height 21
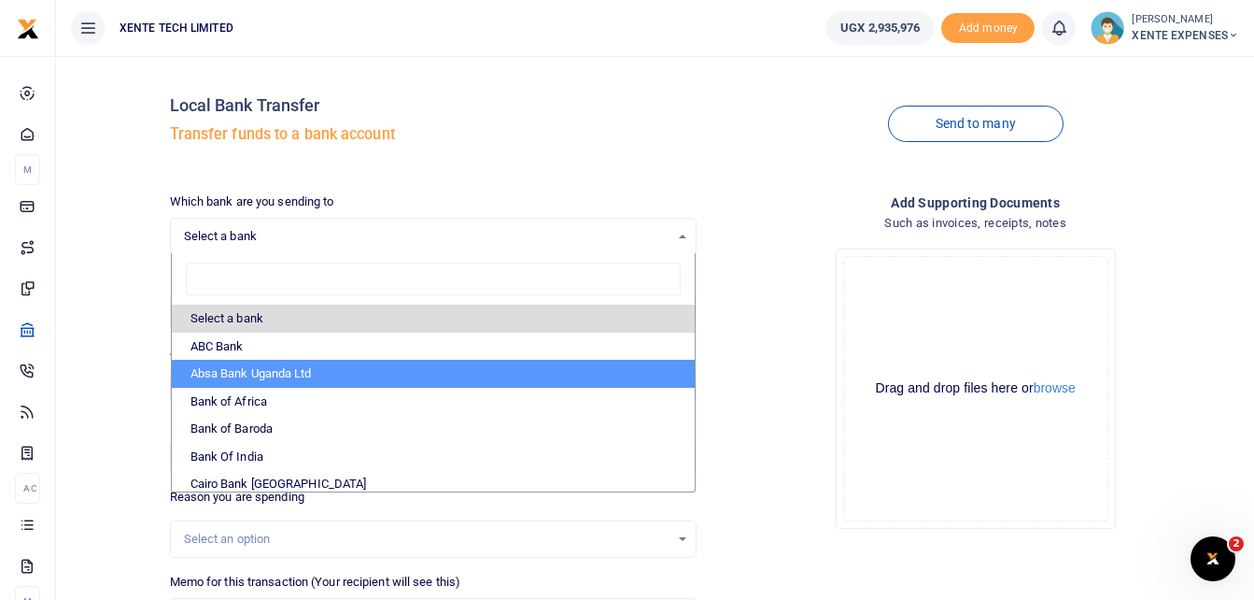
click at [263, 376] on li "Absa Bank Uganda Ltd" at bounding box center [434, 374] width 524 height 28
select select "ABSA"
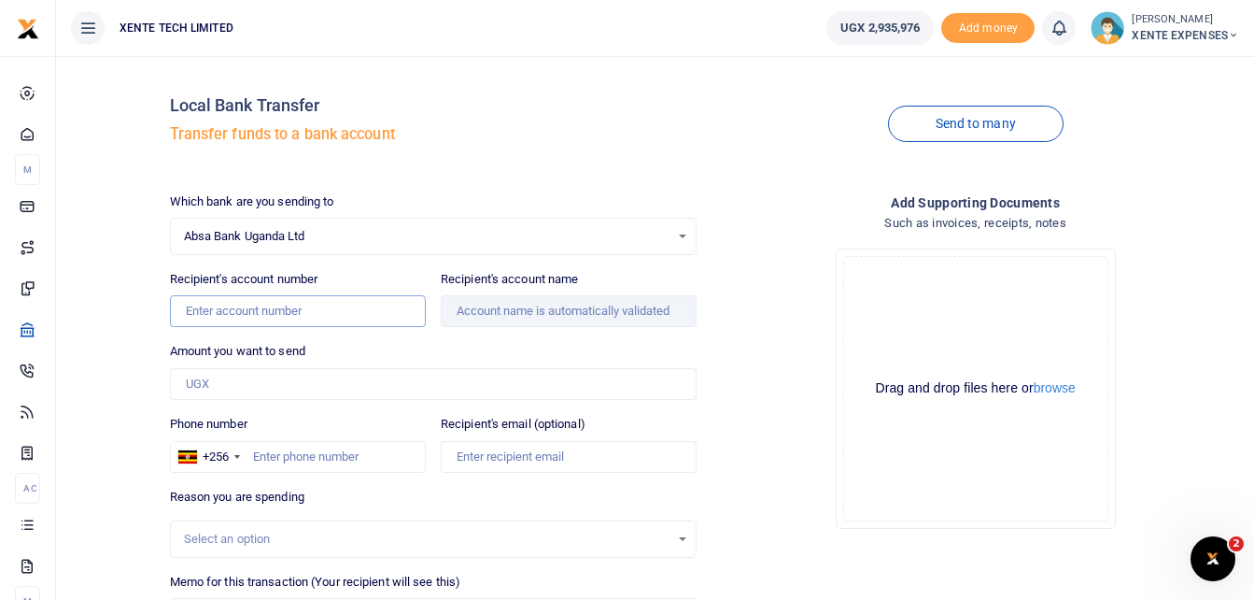
click at [309, 307] on input "Recipient's account number" at bounding box center [298, 311] width 256 height 32
type input "6006110221"
type input "132,160"
type input "QuickBooks Subscription"
click at [490, 307] on input "Recipient's account name" at bounding box center [569, 311] width 256 height 32
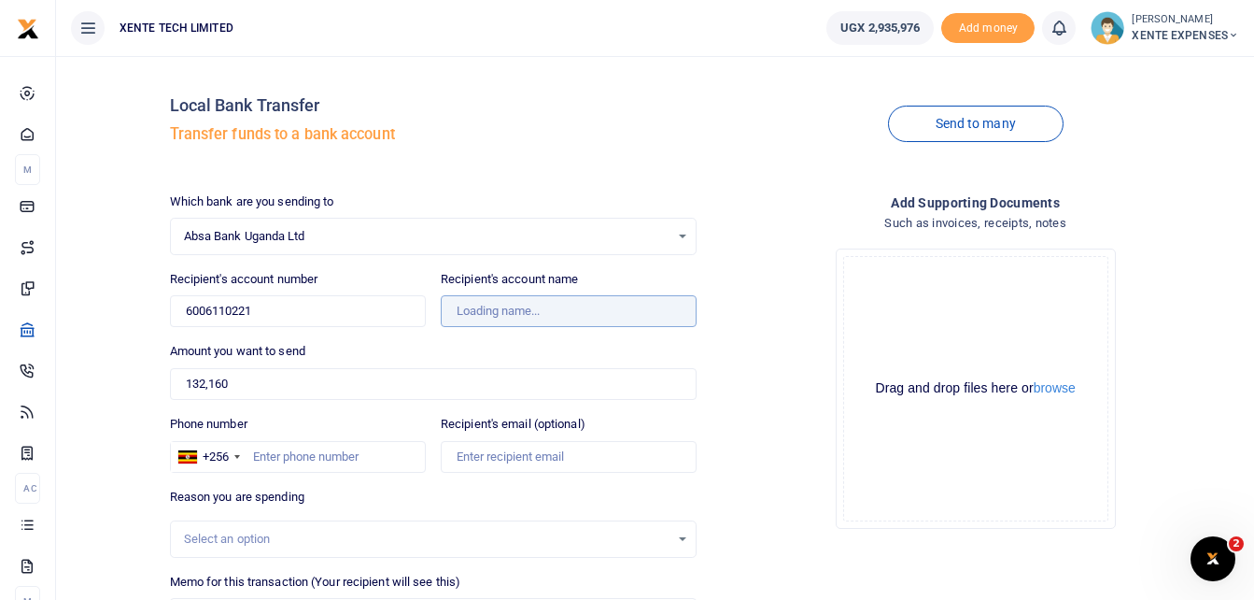
type input "[PERSON_NAME]"
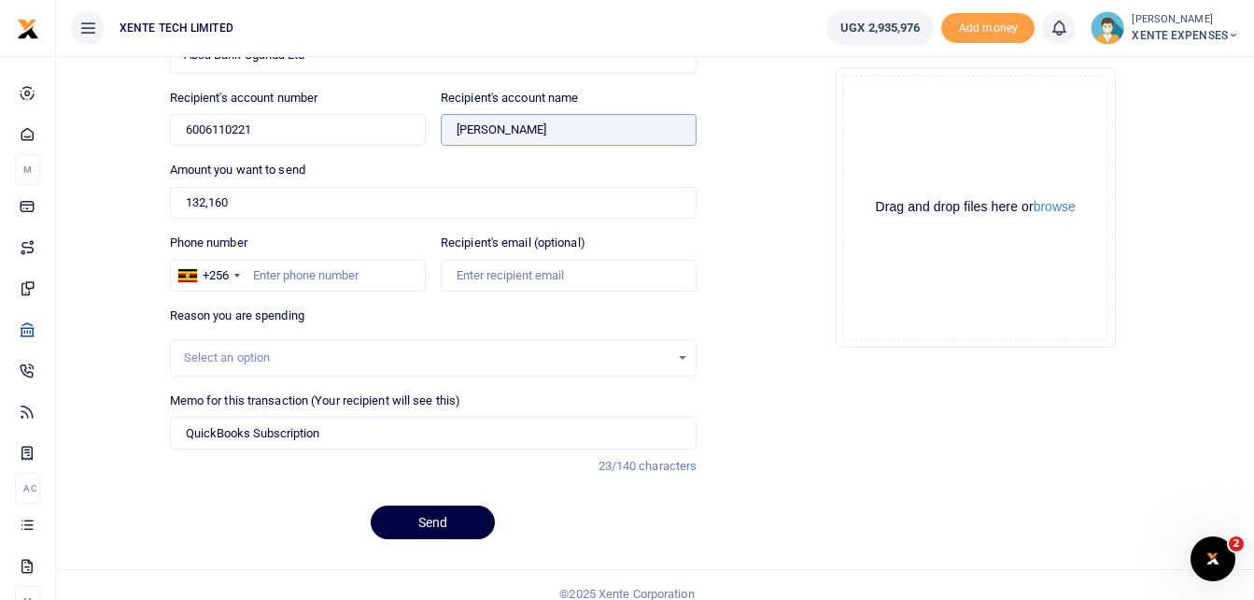
scroll to position [187, 0]
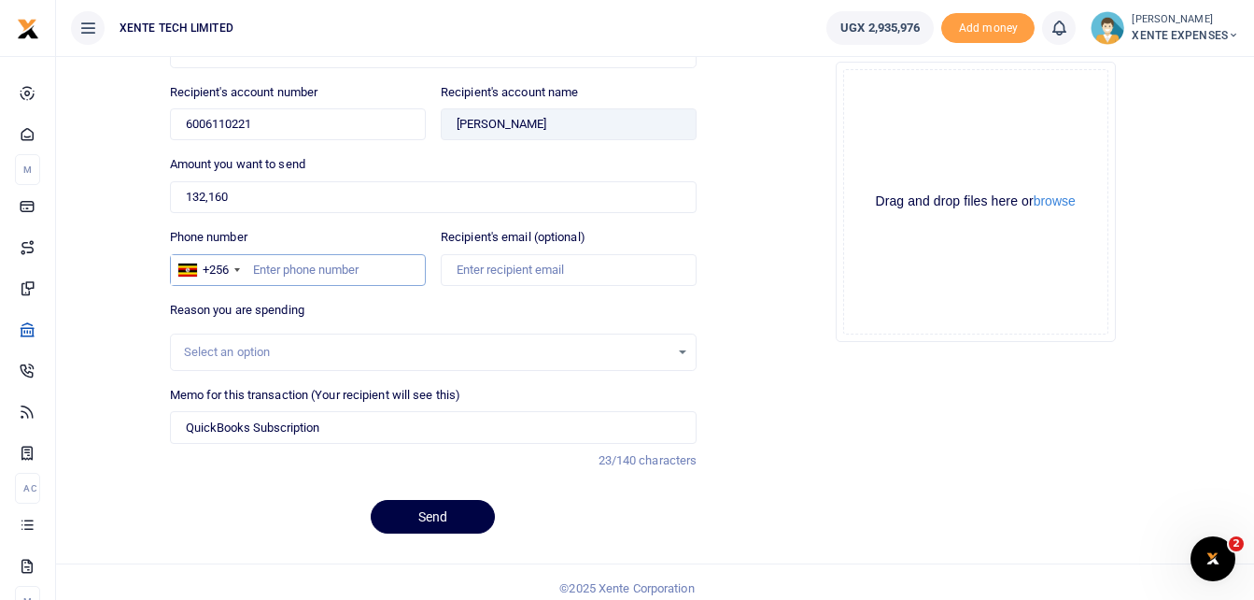
click at [249, 263] on input "Phone number" at bounding box center [298, 270] width 256 height 32
type input "773433026"
click at [569, 267] on input "Recipient's email (optional)" at bounding box center [569, 270] width 256 height 32
click at [378, 352] on div "Select an option" at bounding box center [427, 352] width 487 height 19
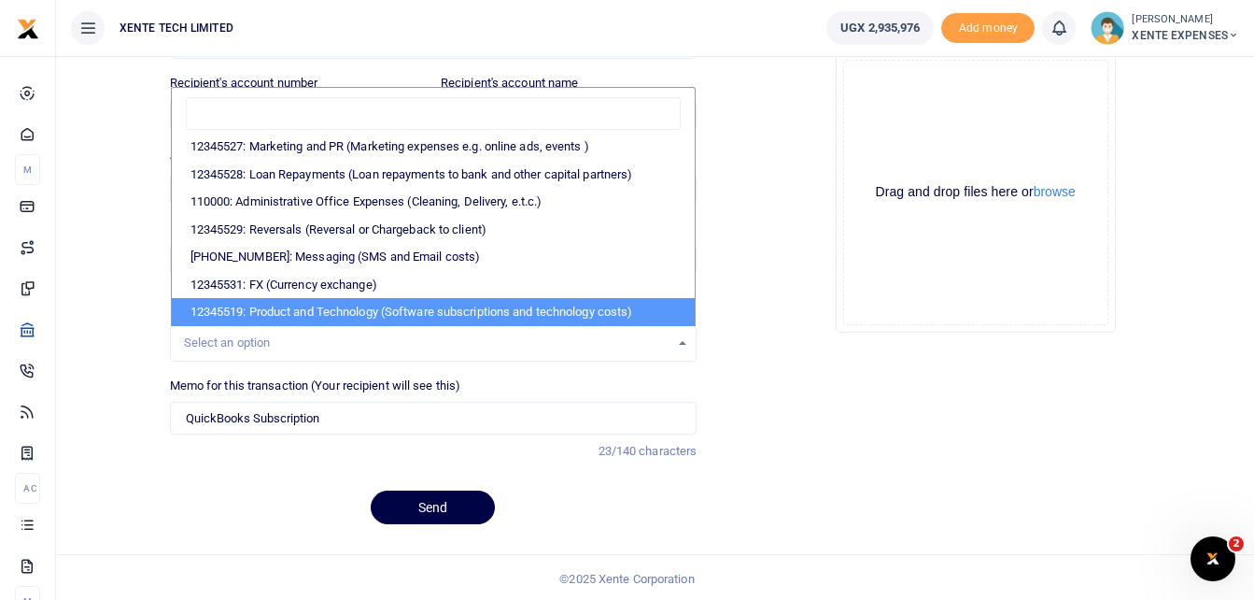
scroll to position [199, 0]
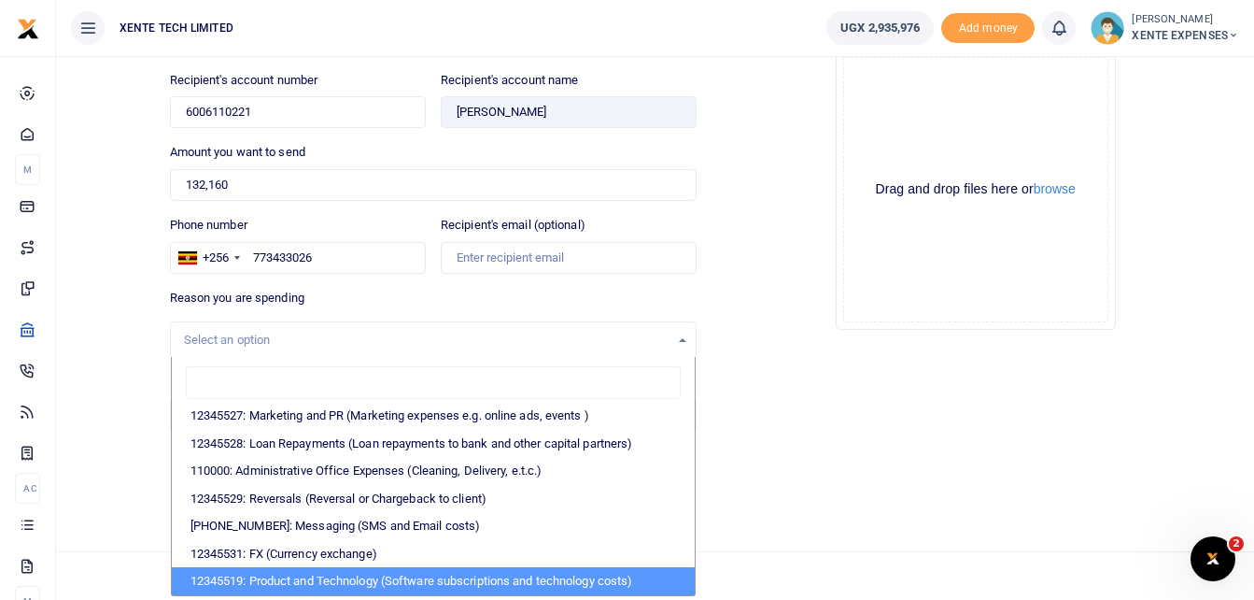
click at [382, 580] on li "12345519: Product and Technology (Software subscriptions and technology costs)" at bounding box center [434, 581] width 524 height 28
select select "5379"
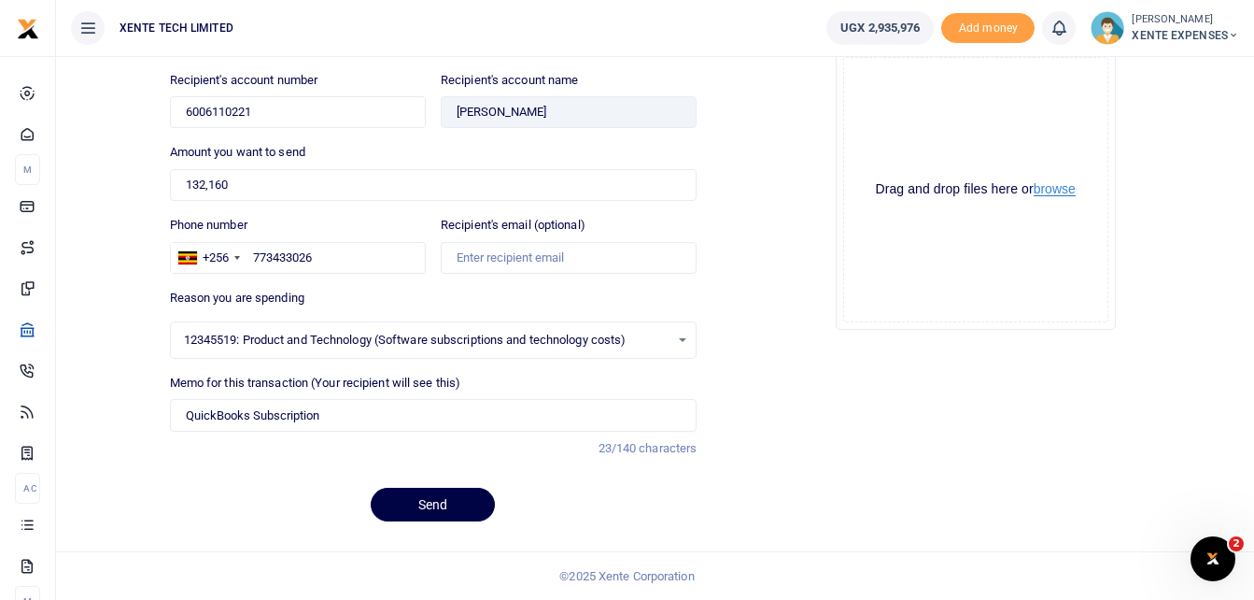
click at [1055, 185] on button "browse" at bounding box center [1055, 189] width 42 height 14
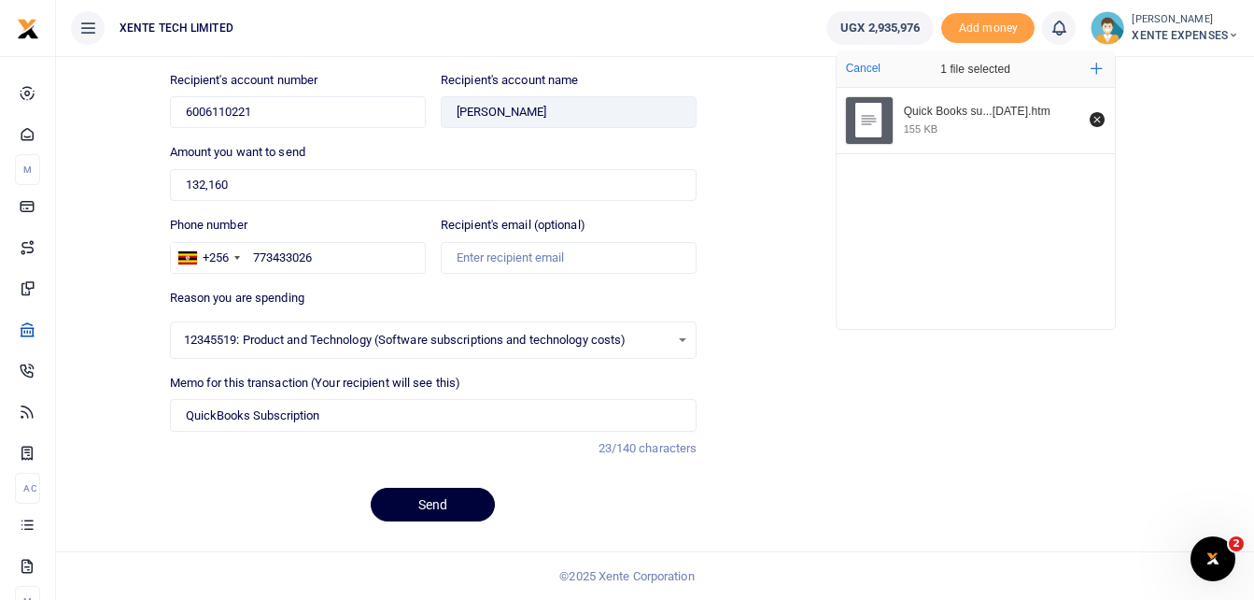
click at [420, 499] on button "Send" at bounding box center [433, 505] width 124 height 34
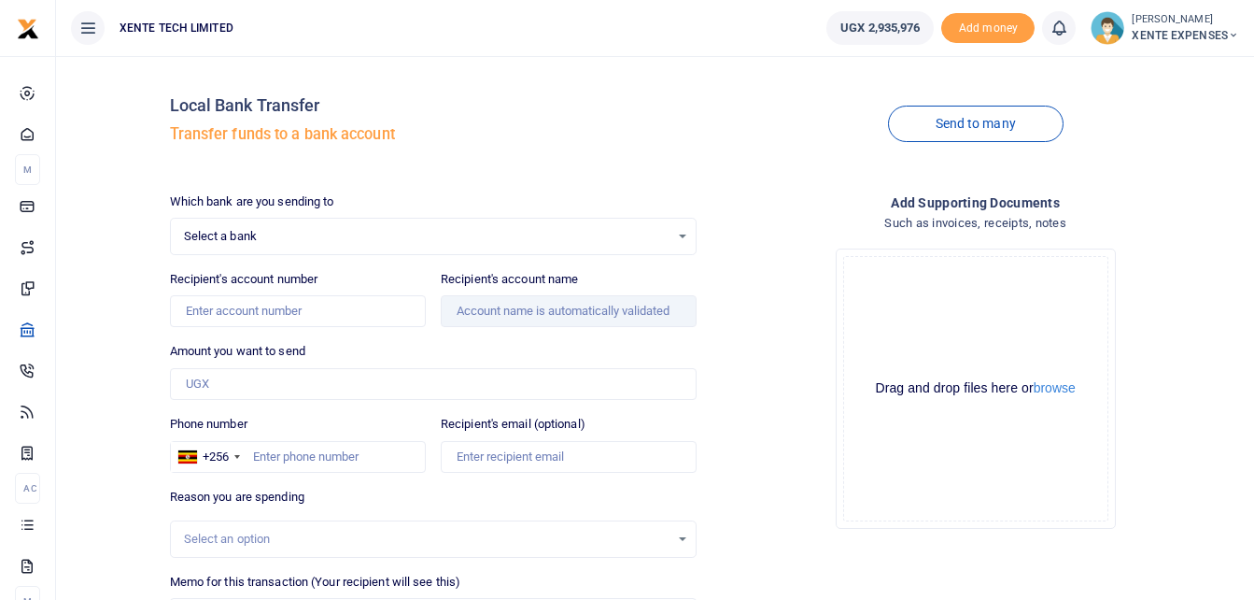
scroll to position [197, 0]
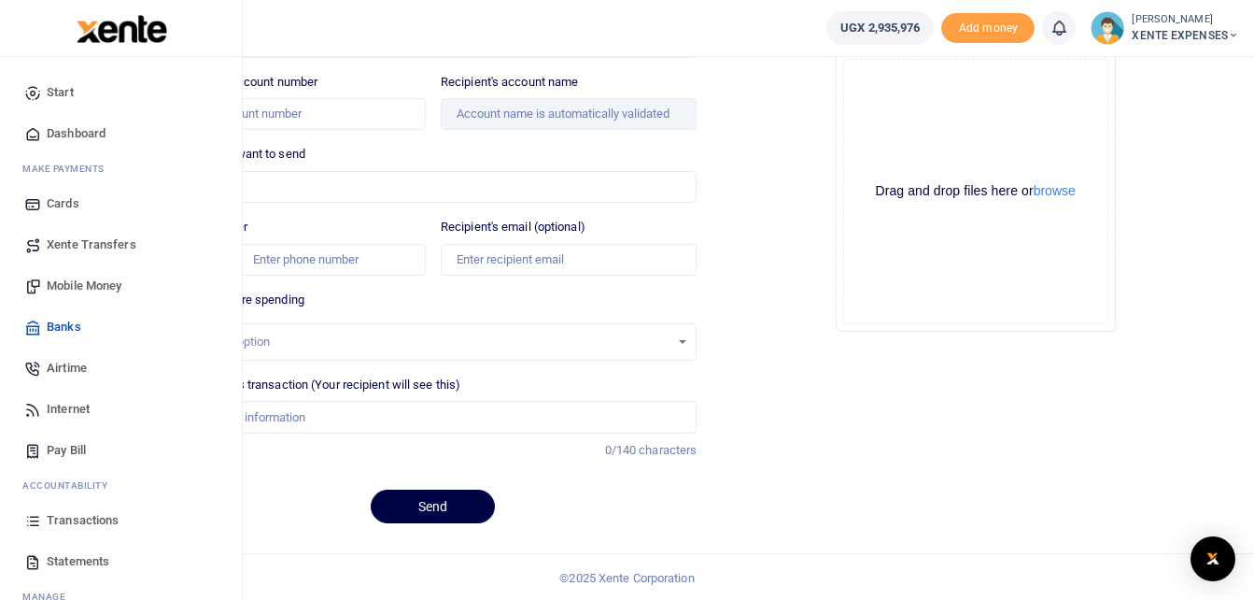
click at [66, 124] on span "Dashboard" at bounding box center [76, 133] width 59 height 19
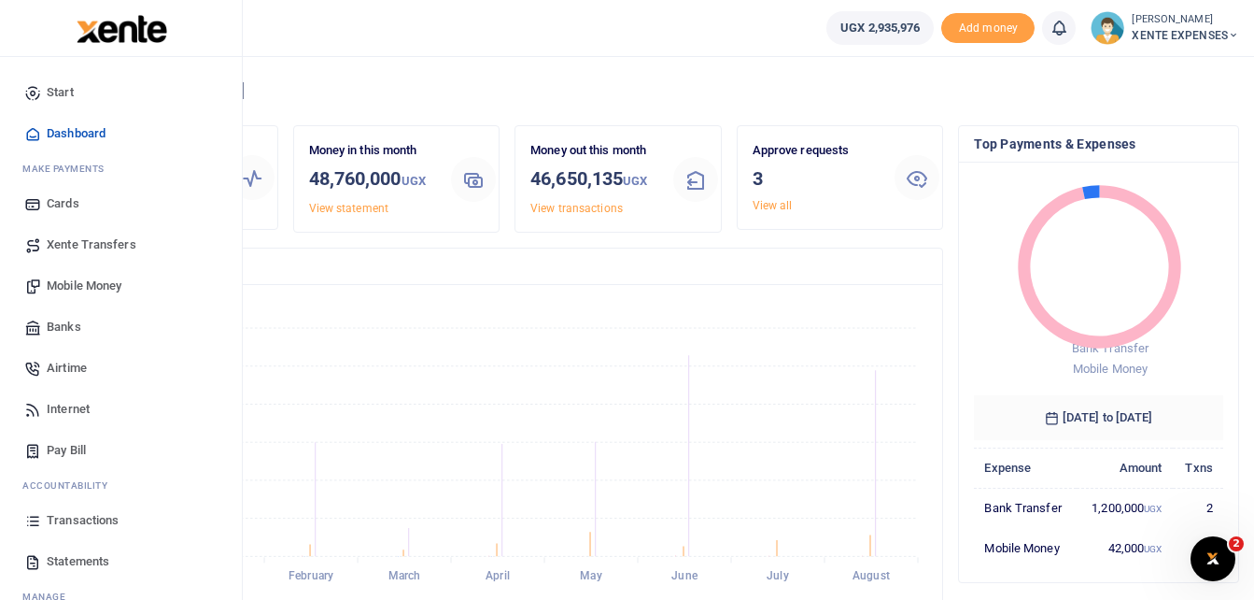
click at [88, 515] on span "Transactions" at bounding box center [83, 520] width 72 height 19
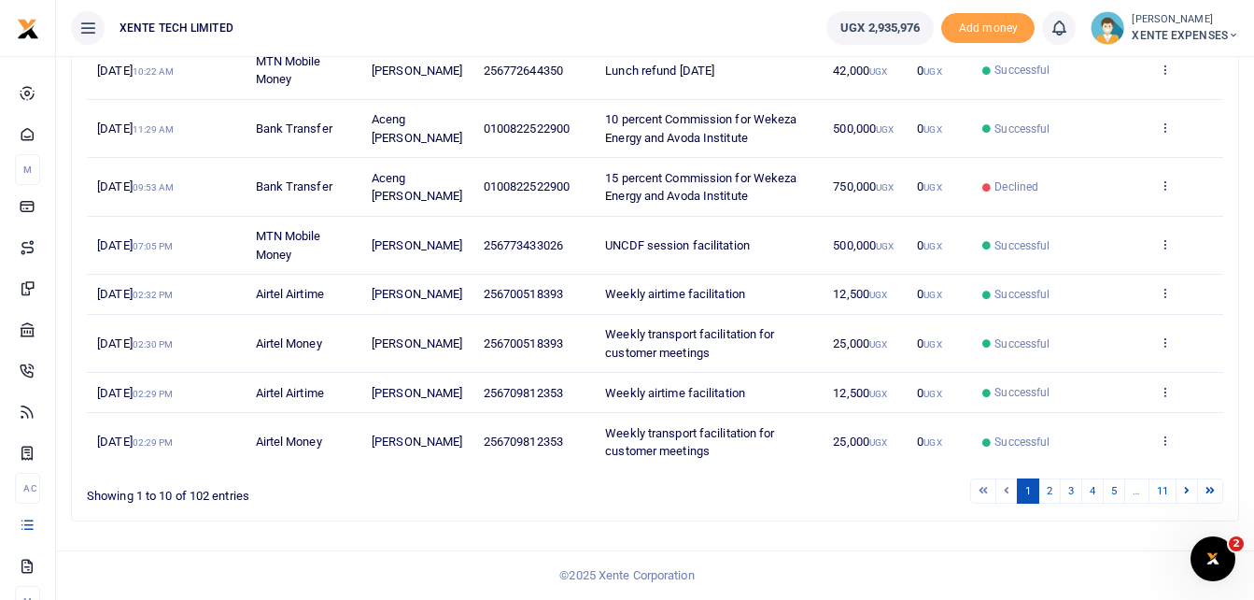
scroll to position [442, 0]
click at [1043, 490] on link "2" at bounding box center [1050, 490] width 22 height 25
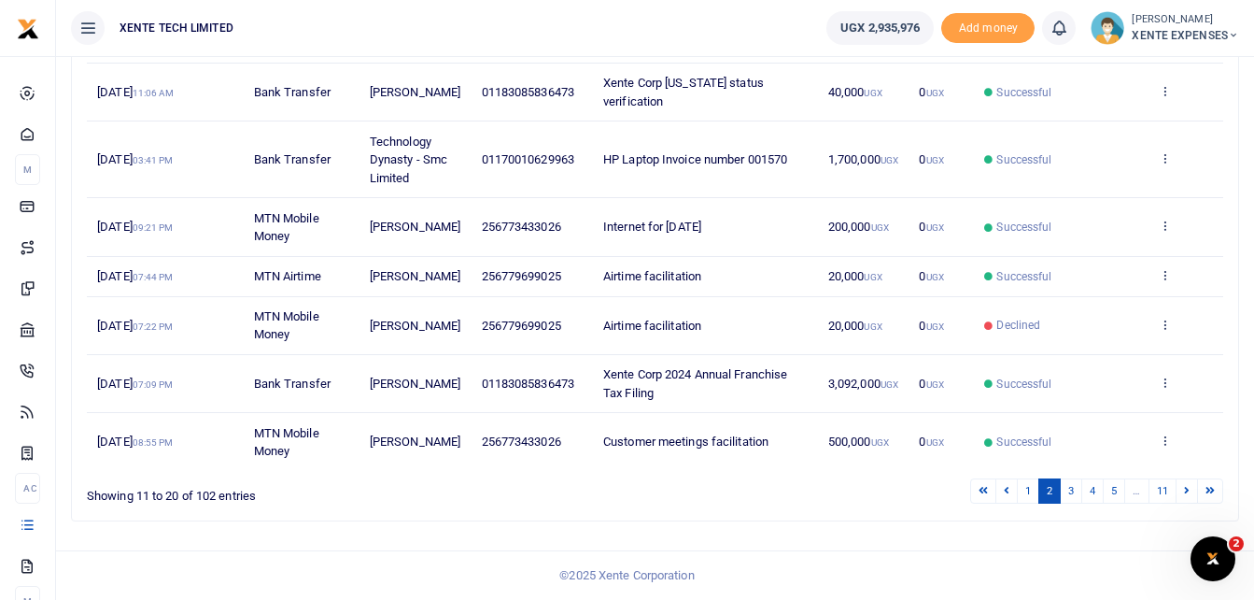
scroll to position [515, 0]
click at [1071, 489] on link "3" at bounding box center [1071, 490] width 22 height 25
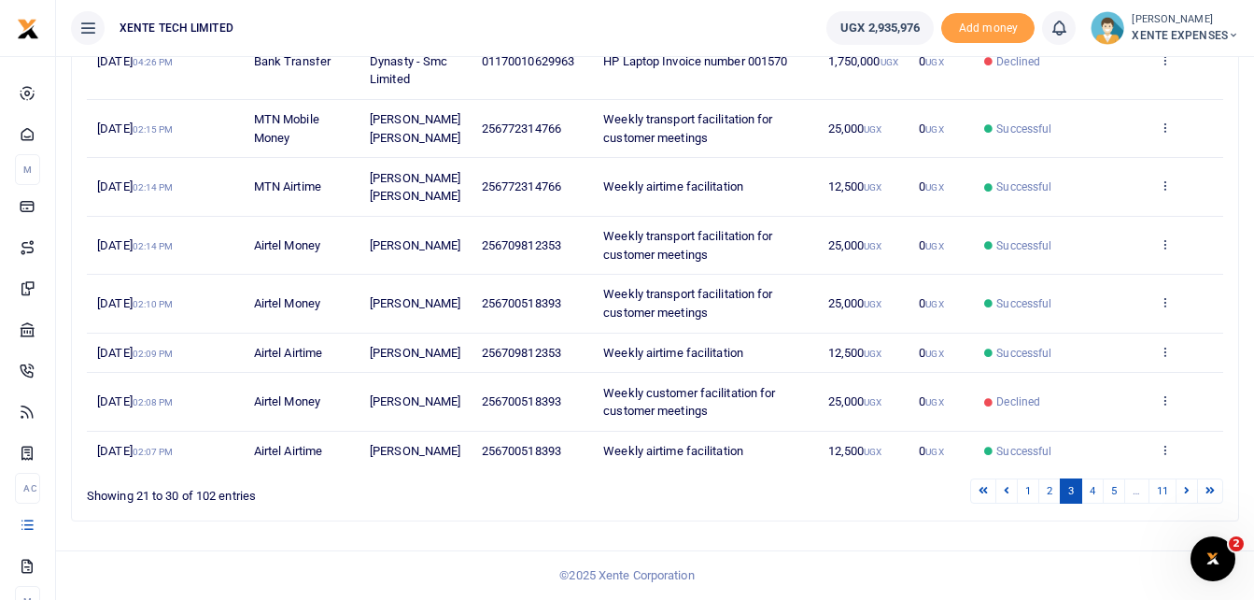
scroll to position [496, 0]
click at [1092, 489] on link "4" at bounding box center [1093, 490] width 22 height 25
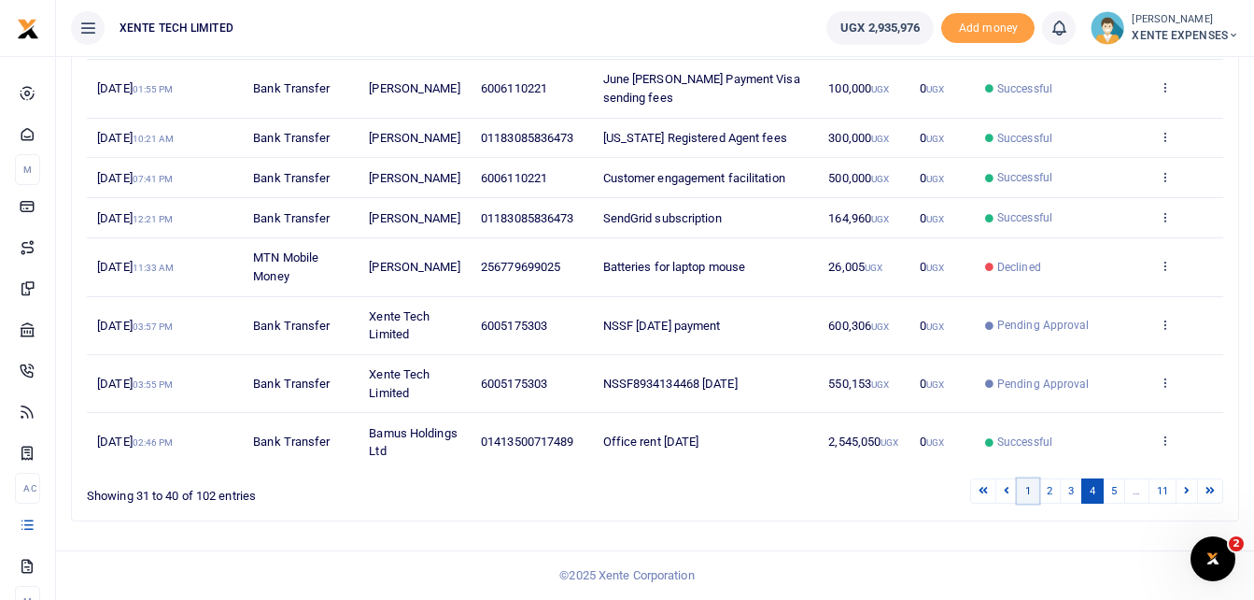
click at [1028, 489] on link "1" at bounding box center [1028, 490] width 22 height 25
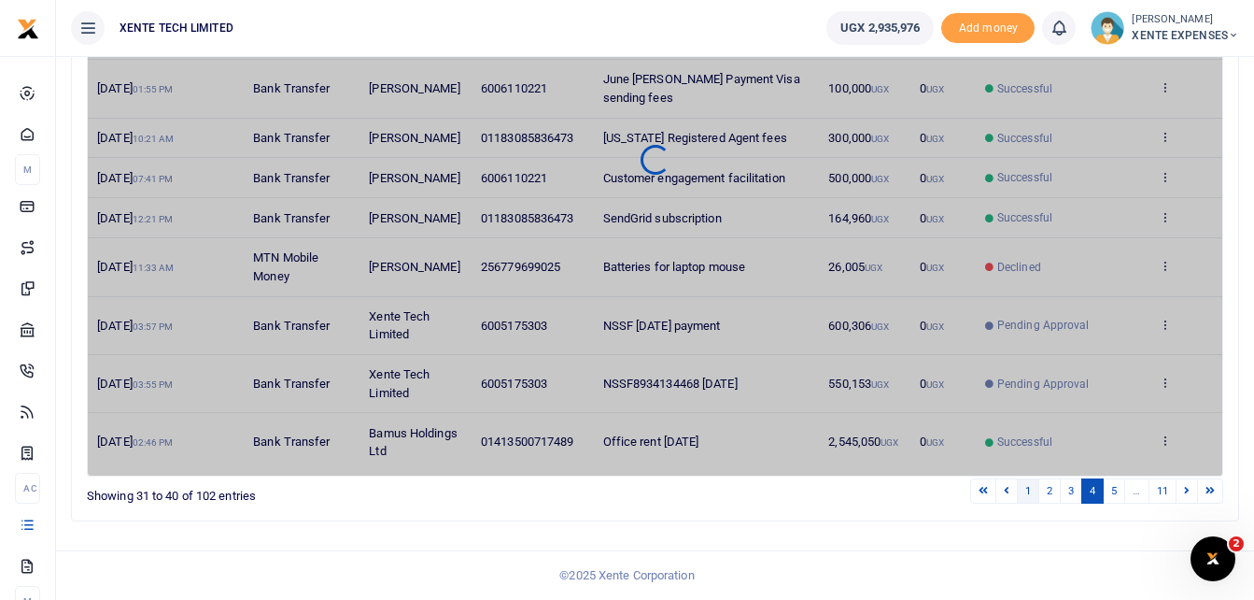
scroll to position [442, 0]
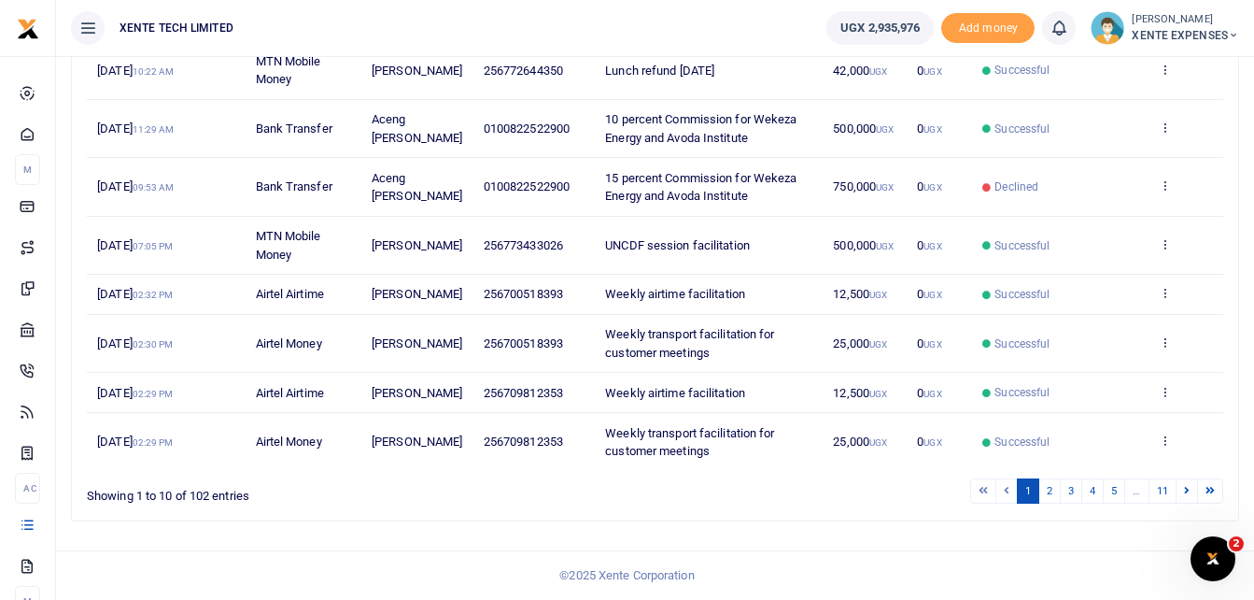
click at [1027, 492] on link "1" at bounding box center [1028, 490] width 22 height 25
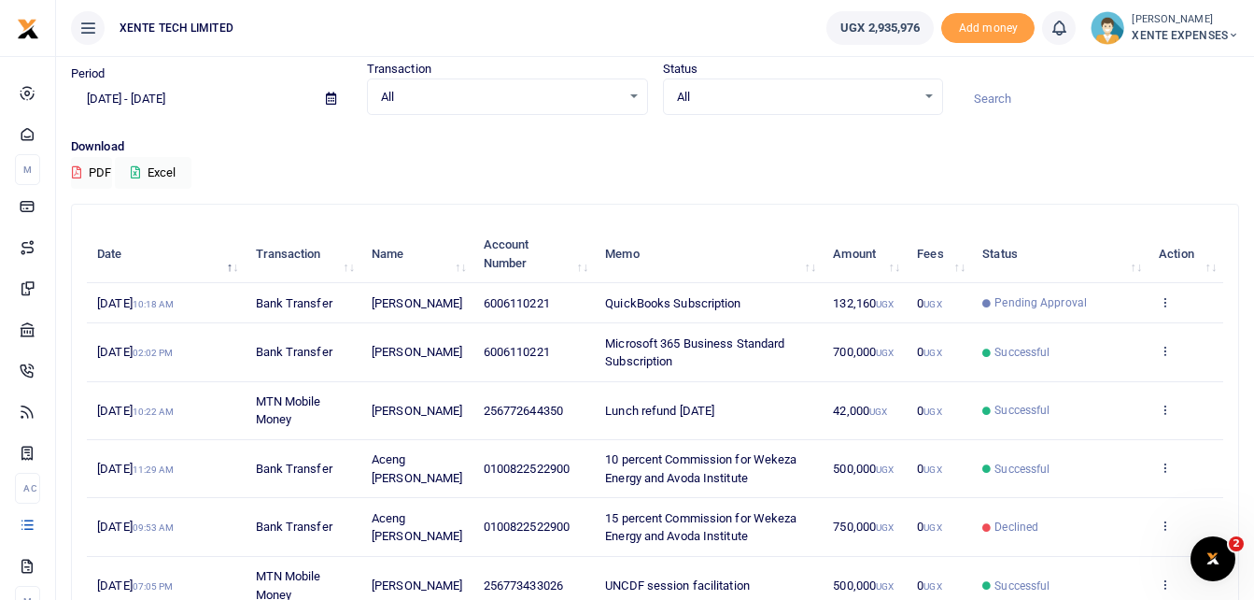
scroll to position [0, 0]
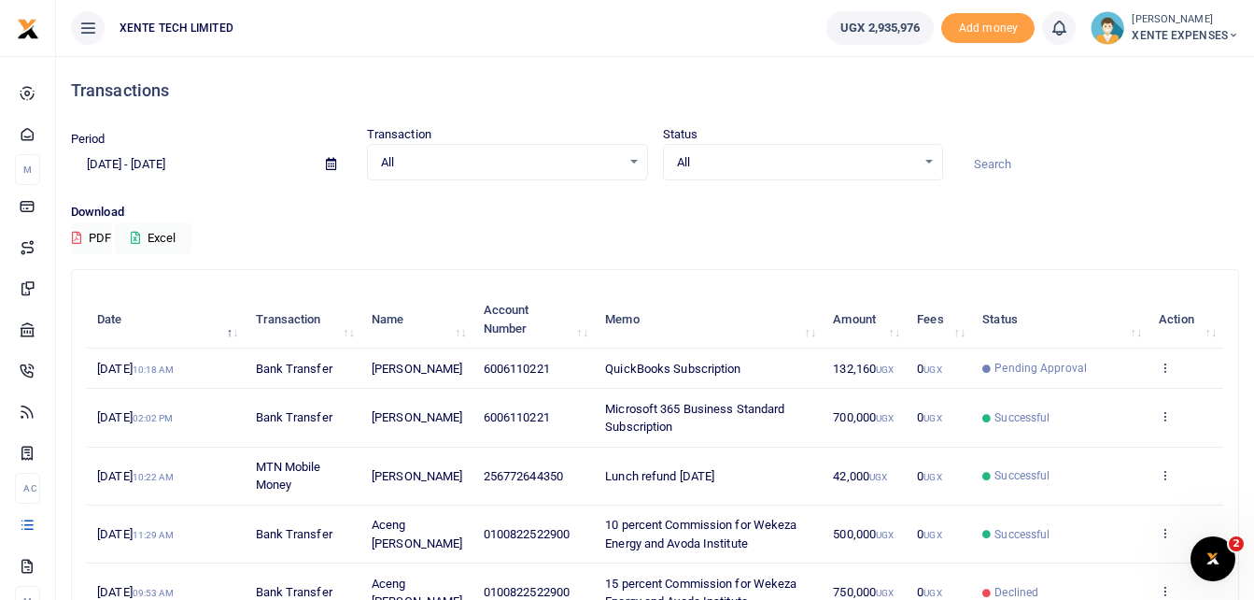
click at [1008, 160] on input at bounding box center [1098, 165] width 281 height 32
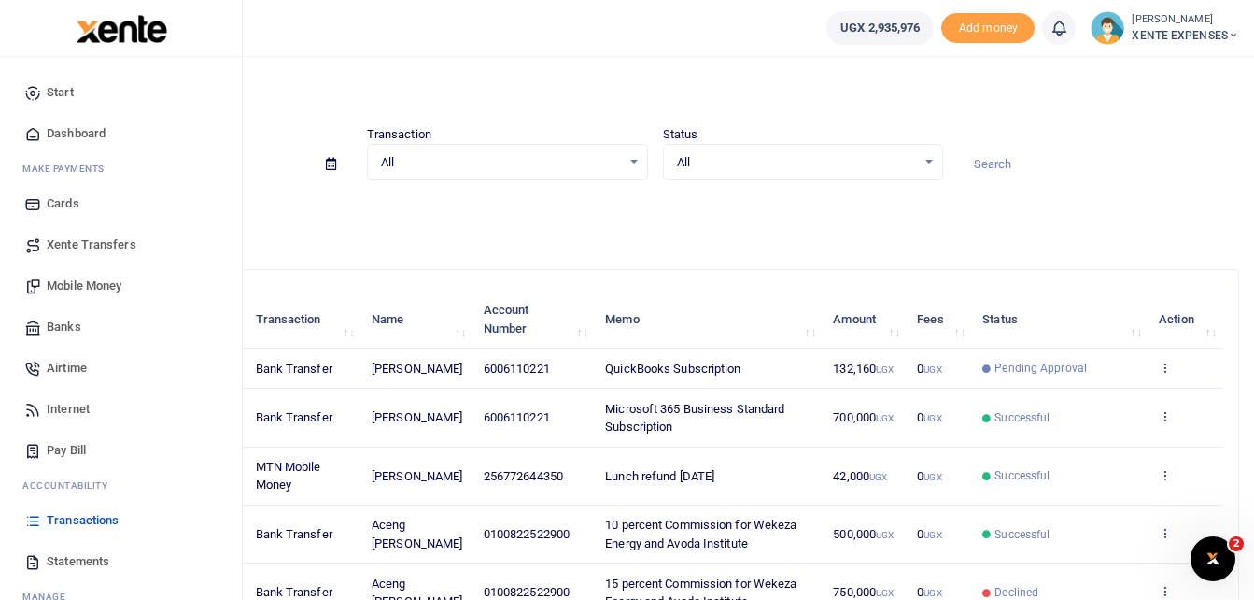
click at [70, 329] on span "Banks" at bounding box center [64, 327] width 35 height 19
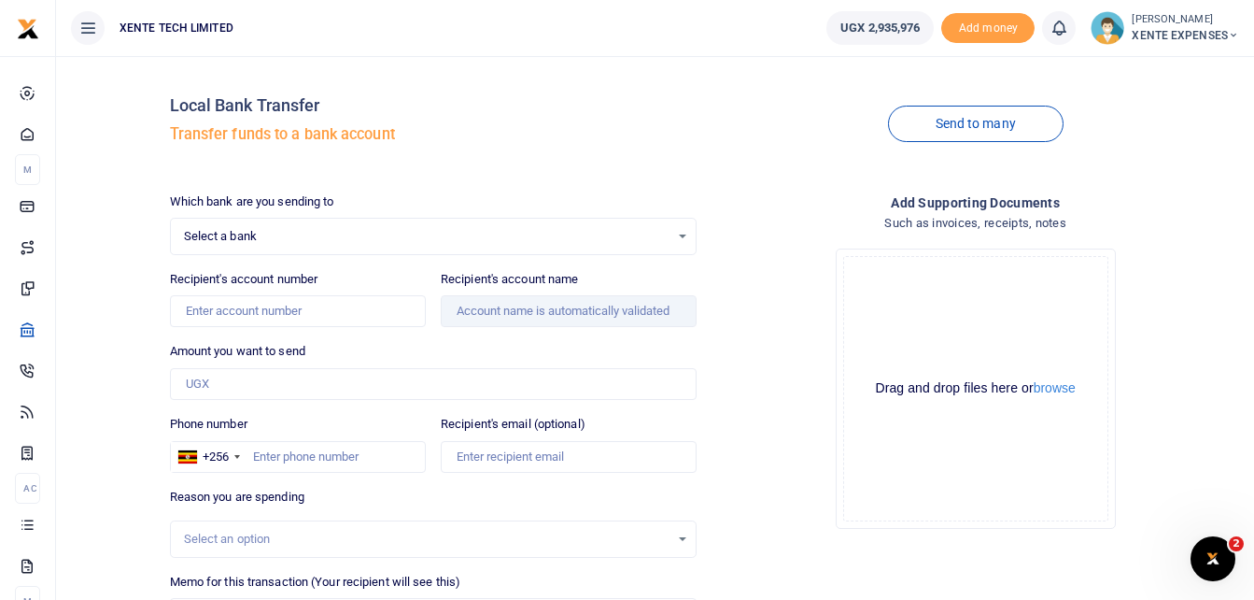
click at [678, 242] on div "Select a bank Select an option..." at bounding box center [434, 236] width 526 height 21
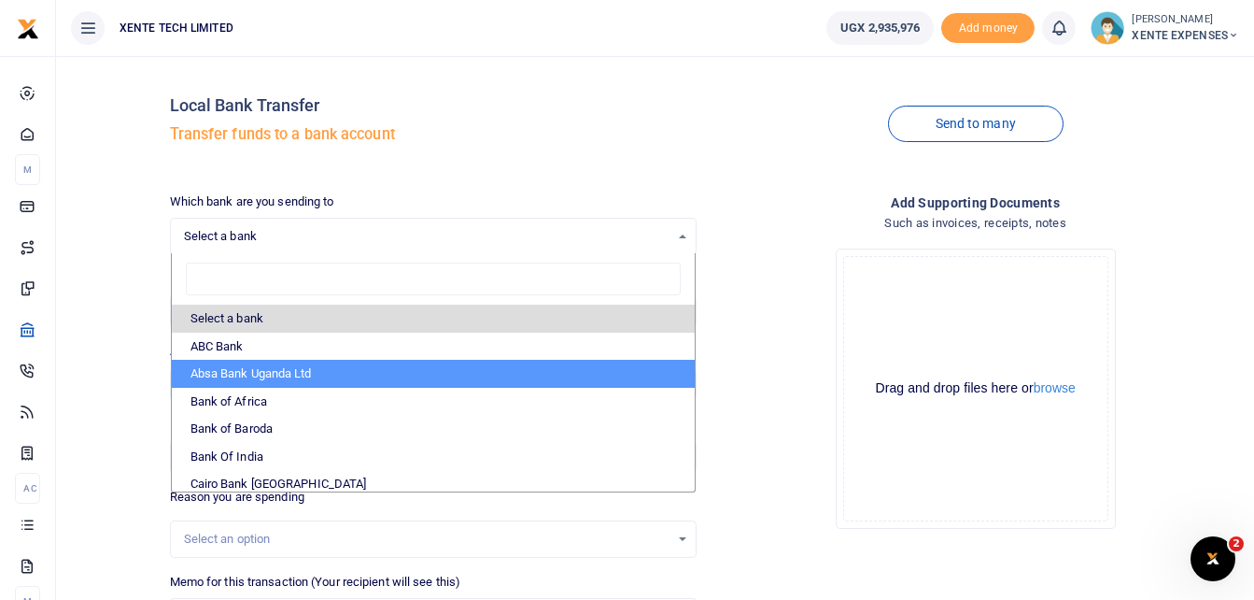
click at [255, 372] on li "Absa Bank Uganda Ltd" at bounding box center [434, 374] width 524 height 28
select select "ABSA"
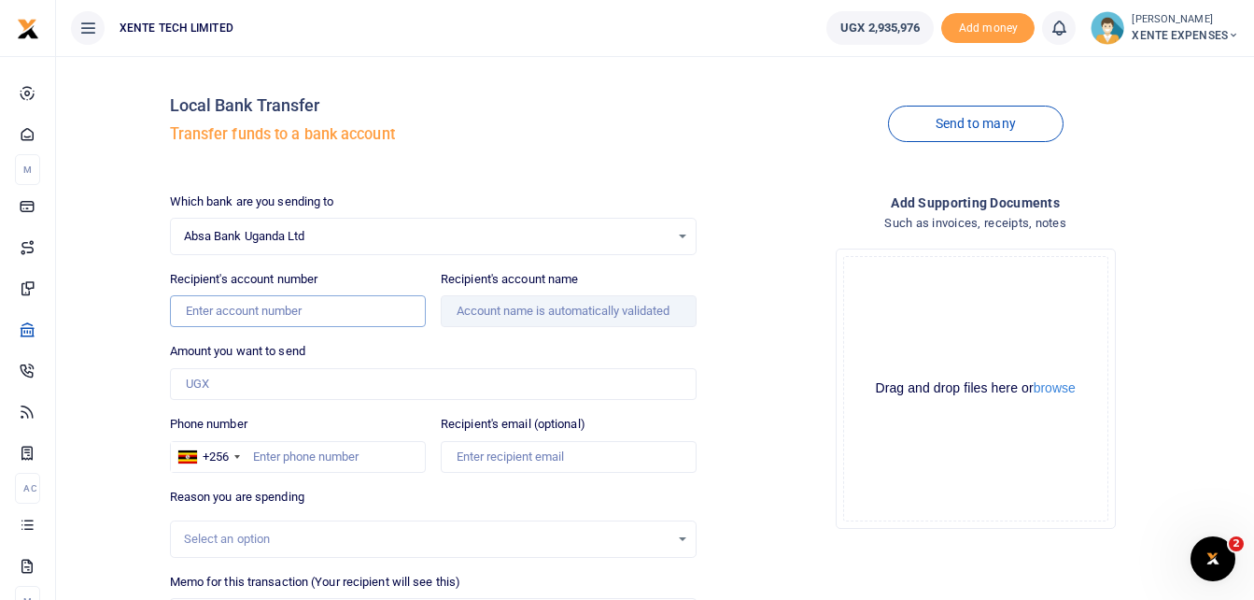
click at [256, 317] on input "Recipient's account number" at bounding box center [298, 311] width 256 height 32
type input "6006110221"
type input "132,160"
type input "QuickBooks Subscription"
click at [254, 387] on input "132,160" at bounding box center [434, 384] width 528 height 32
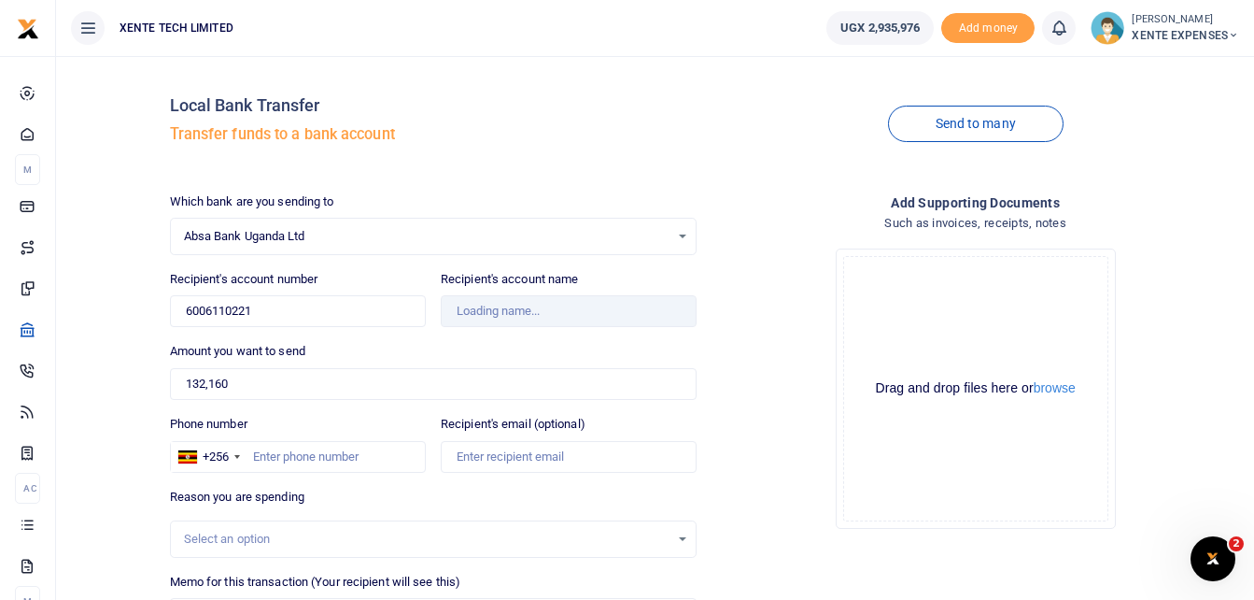
type input "[PERSON_NAME]"
drag, startPoint x: 241, startPoint y: 389, endPoint x: 111, endPoint y: 391, distance: 129.9
click at [111, 391] on div "Local Bank Transfer Transfer funds to a bank account Send to many Which bank ar…" at bounding box center [655, 403] width 1183 height 664
type input "260,000"
click at [778, 215] on h4 "Such as invoices, receipts, notes" at bounding box center [976, 223] width 528 height 21
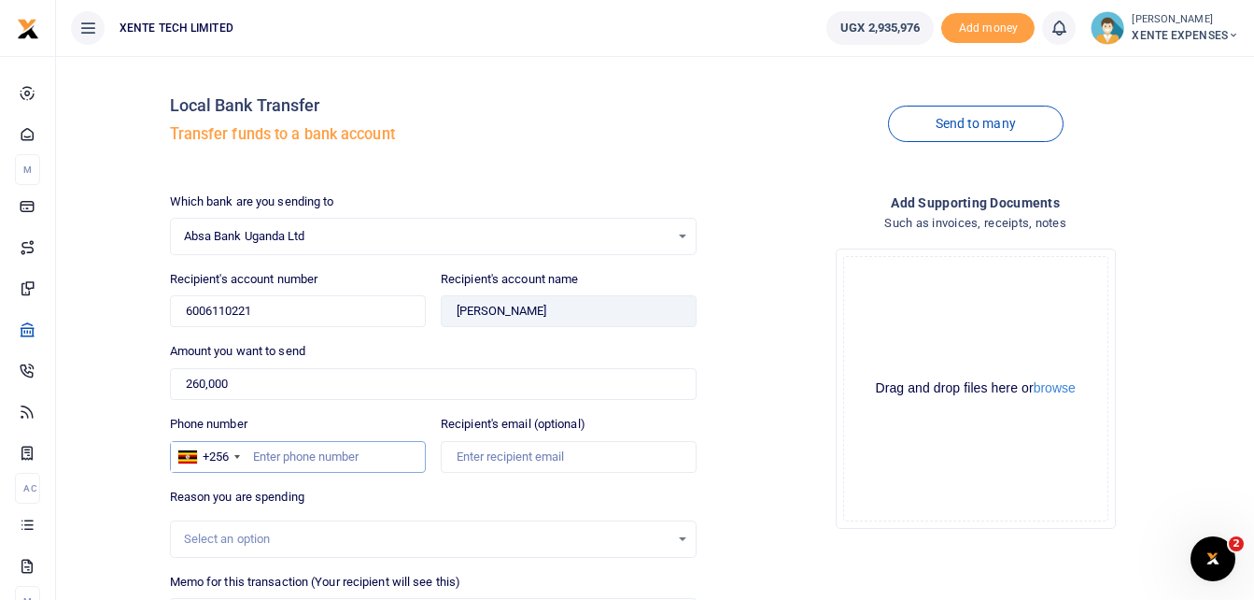
click at [286, 458] on input "Phone number" at bounding box center [298, 457] width 256 height 32
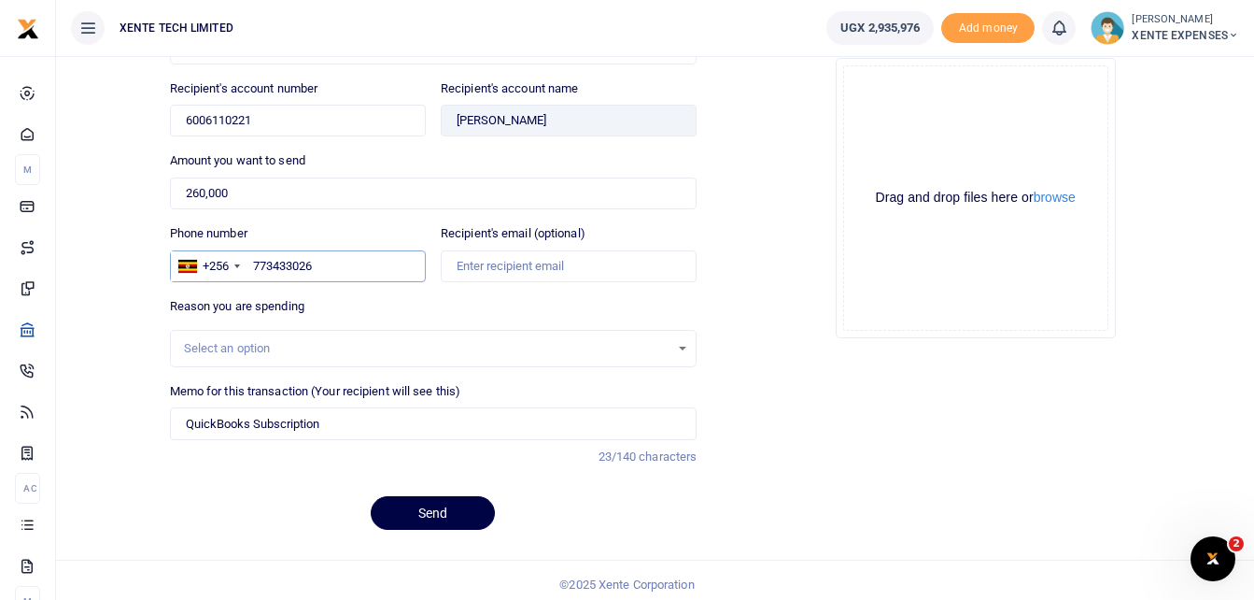
scroll to position [199, 0]
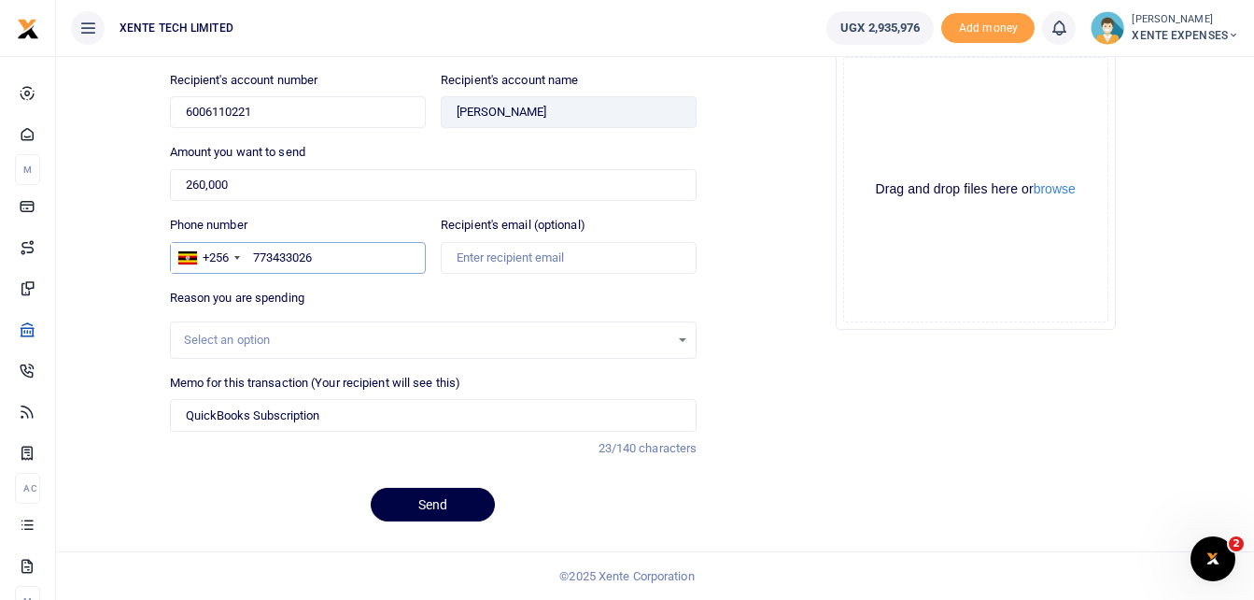
type input "773433026"
click at [465, 339] on div "Select an option" at bounding box center [427, 340] width 487 height 19
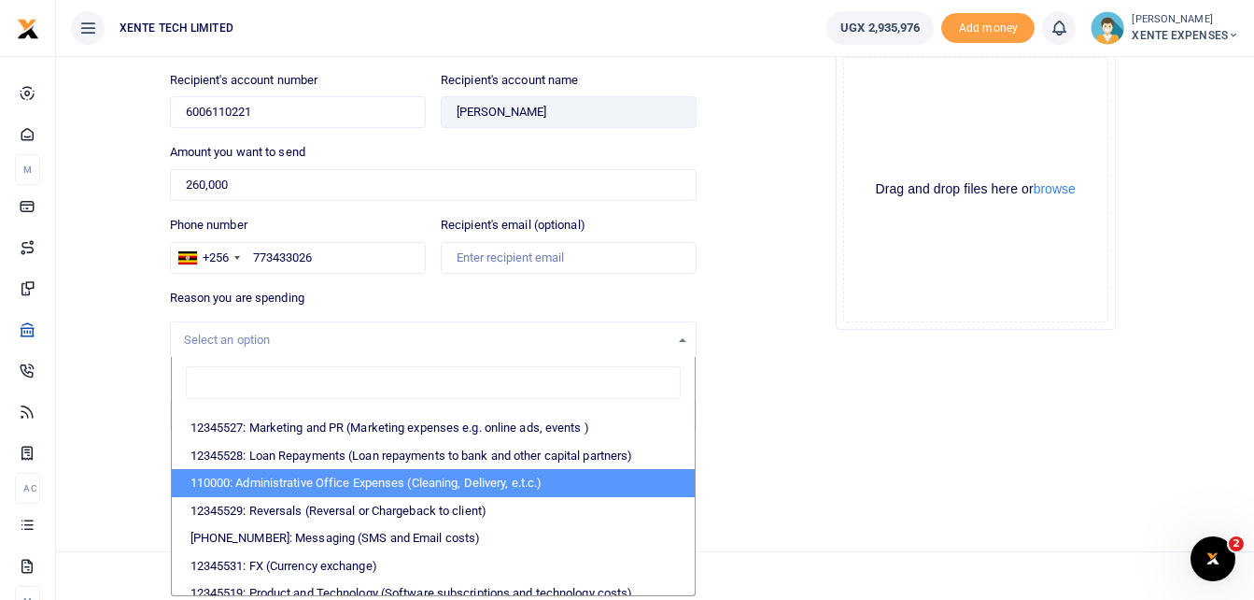
scroll to position [319, 0]
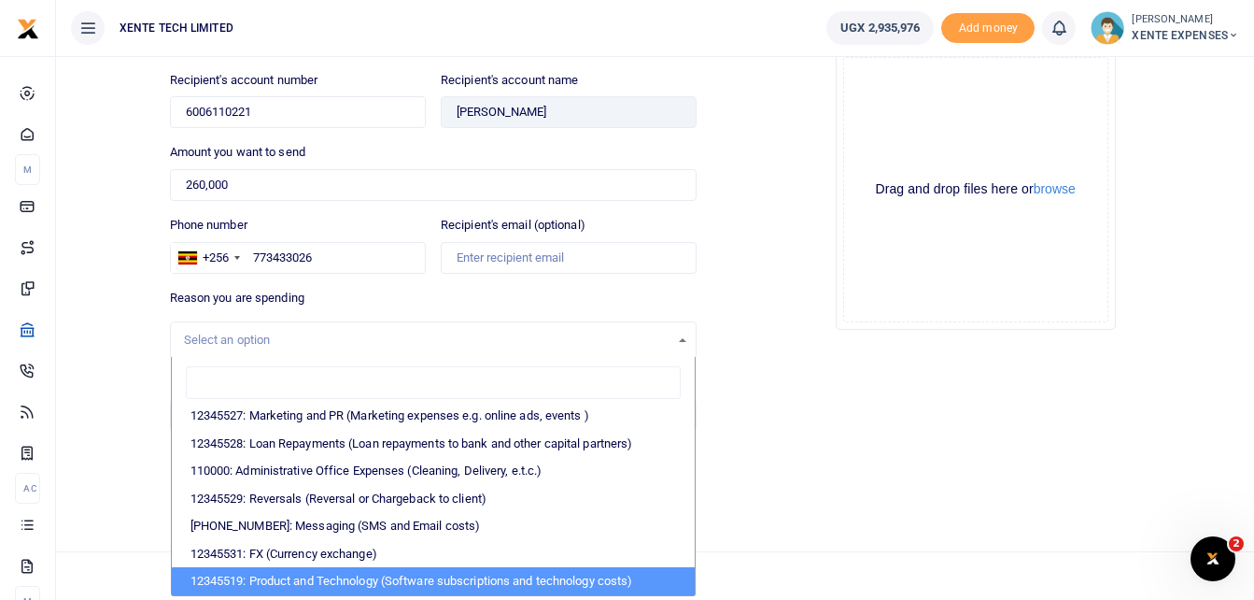
click at [413, 574] on li "12345519: Product and Technology (Software subscriptions and technology costs)" at bounding box center [434, 581] width 524 height 28
select select "5379"
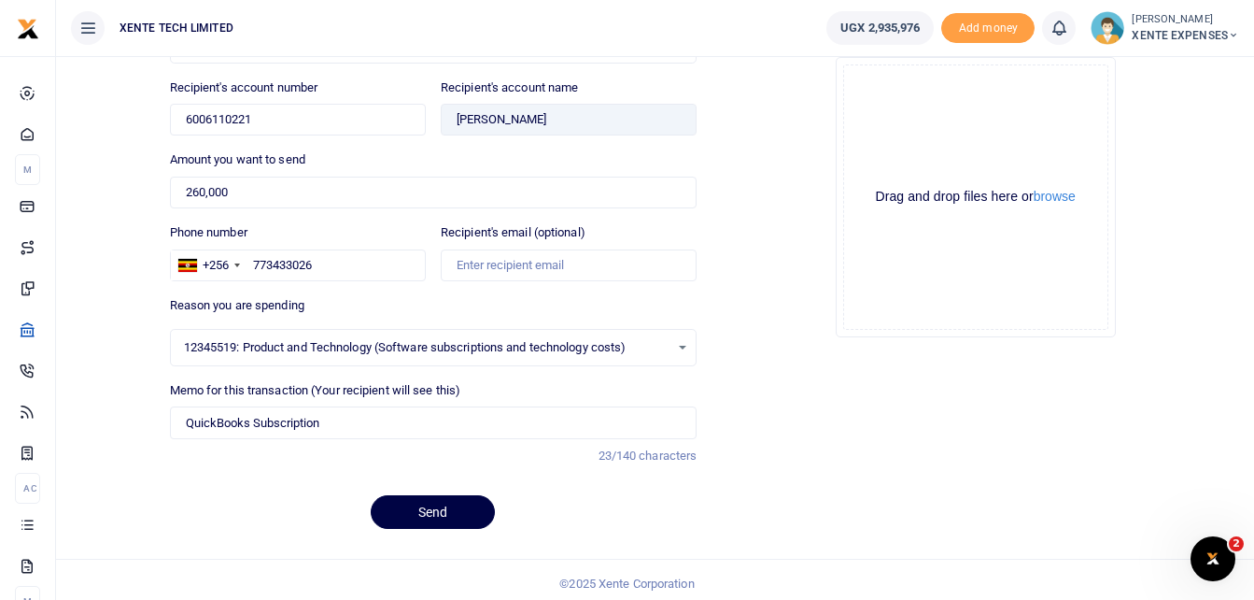
scroll to position [199, 0]
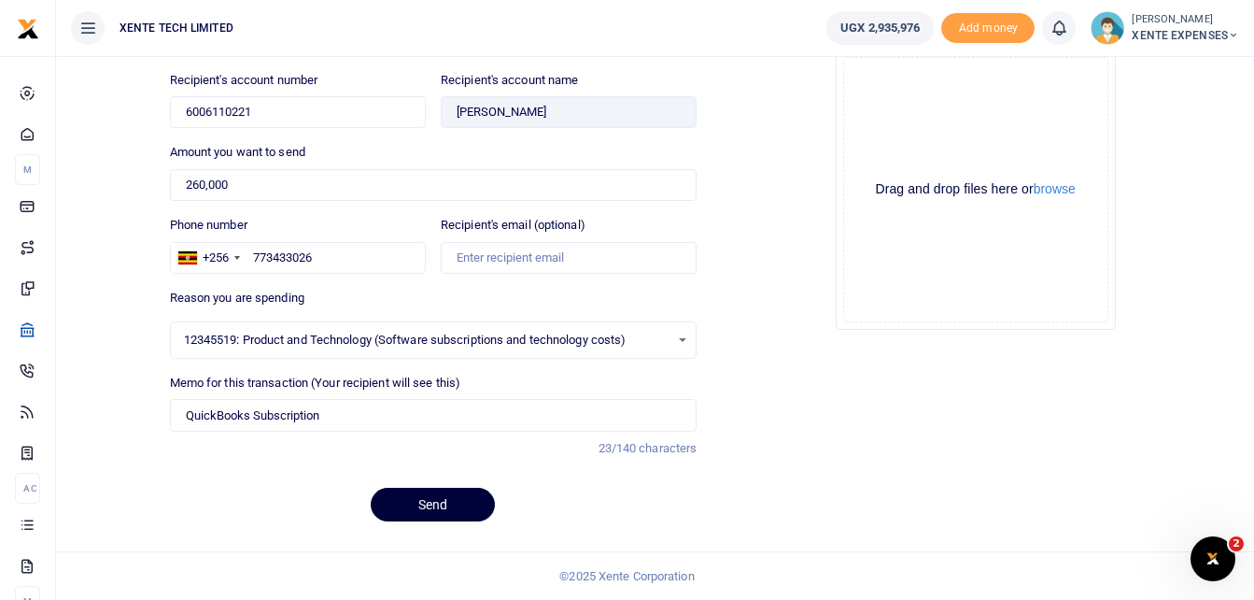
click at [447, 497] on button "Send" at bounding box center [433, 505] width 124 height 34
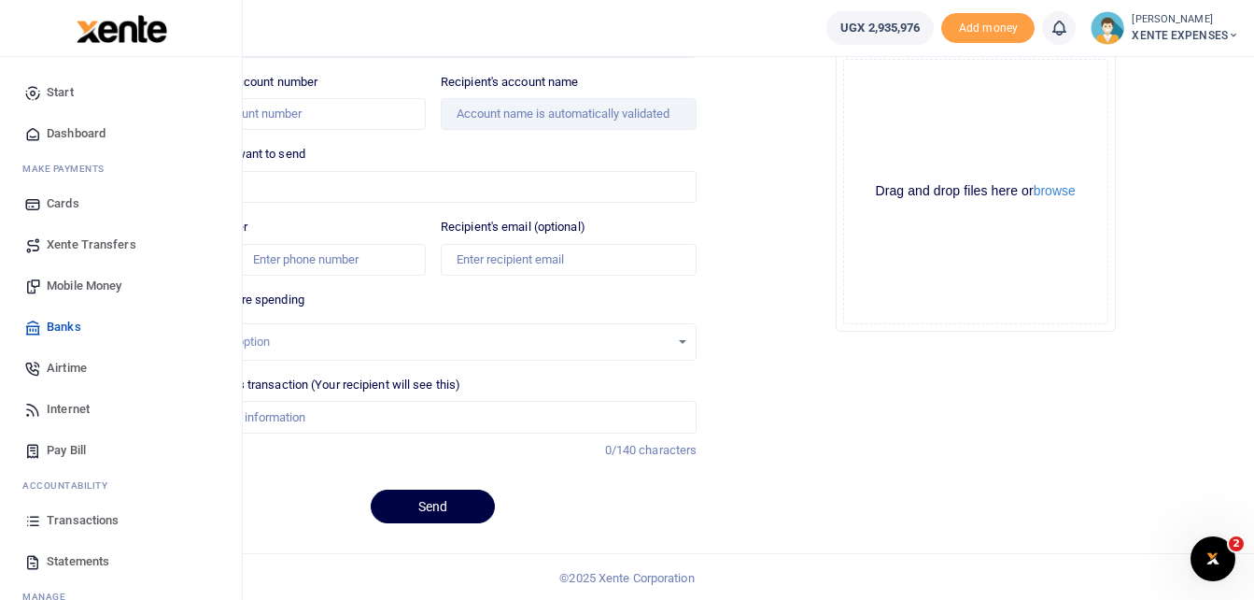
click at [84, 515] on span "Transactions" at bounding box center [83, 520] width 72 height 19
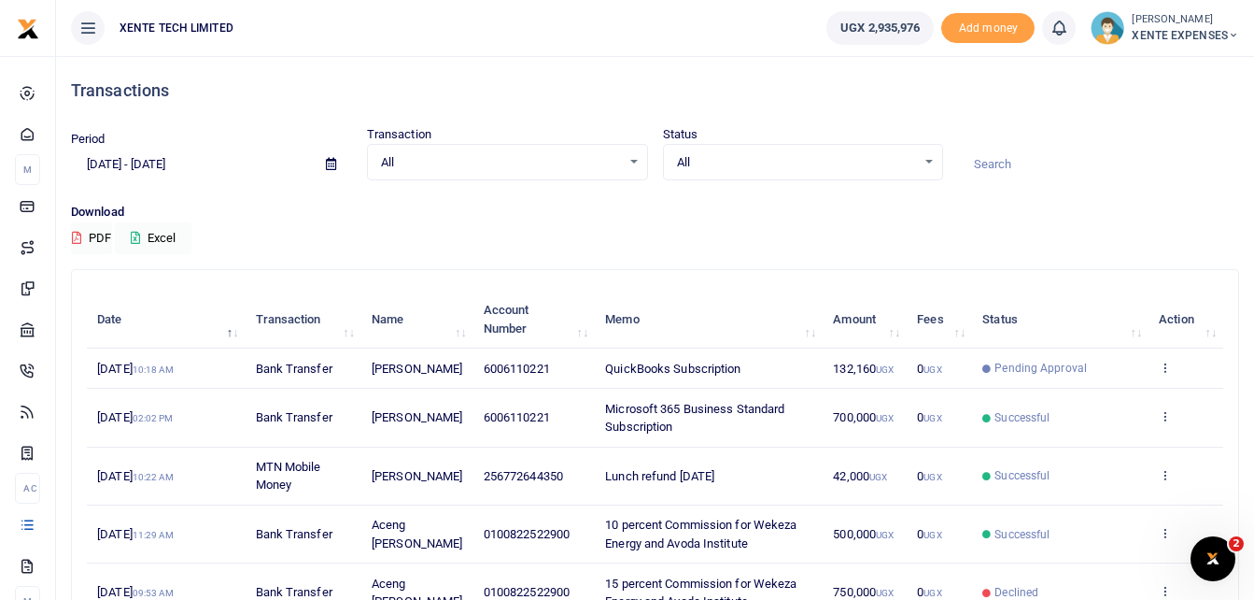
click at [614, 375] on span "QuickBooks Subscription" at bounding box center [672, 368] width 135 height 14
drag, startPoint x: 614, startPoint y: 376, endPoint x: 700, endPoint y: 376, distance: 85.9
click at [700, 375] on span "QuickBooks Subscription" at bounding box center [672, 368] width 135 height 14
click at [1163, 371] on icon at bounding box center [1165, 367] width 12 height 13
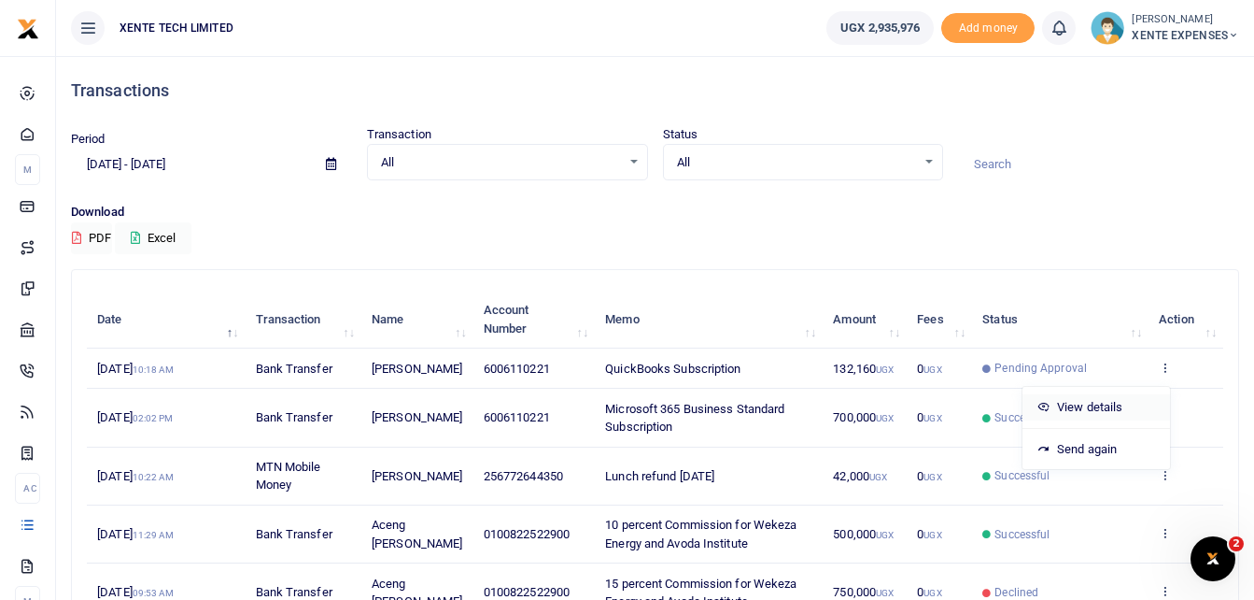
click at [1112, 408] on link "View details" at bounding box center [1097, 407] width 148 height 26
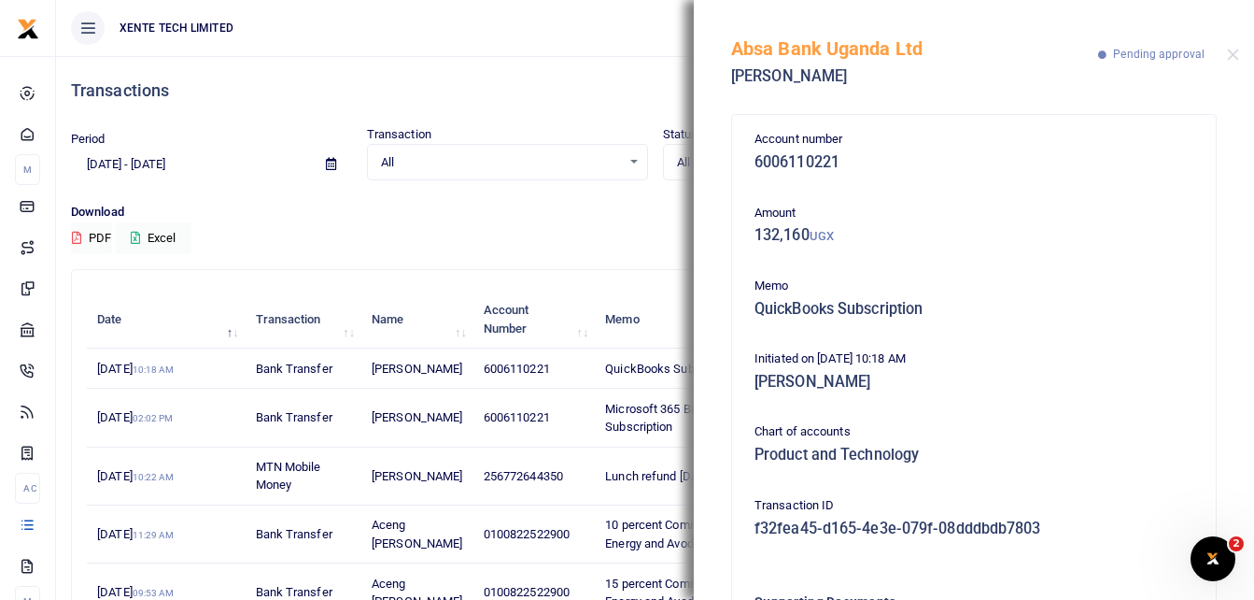
click at [535, 98] on h4 "Transactions" at bounding box center [655, 90] width 1169 height 21
click at [1236, 55] on button "Close" at bounding box center [1233, 55] width 12 height 12
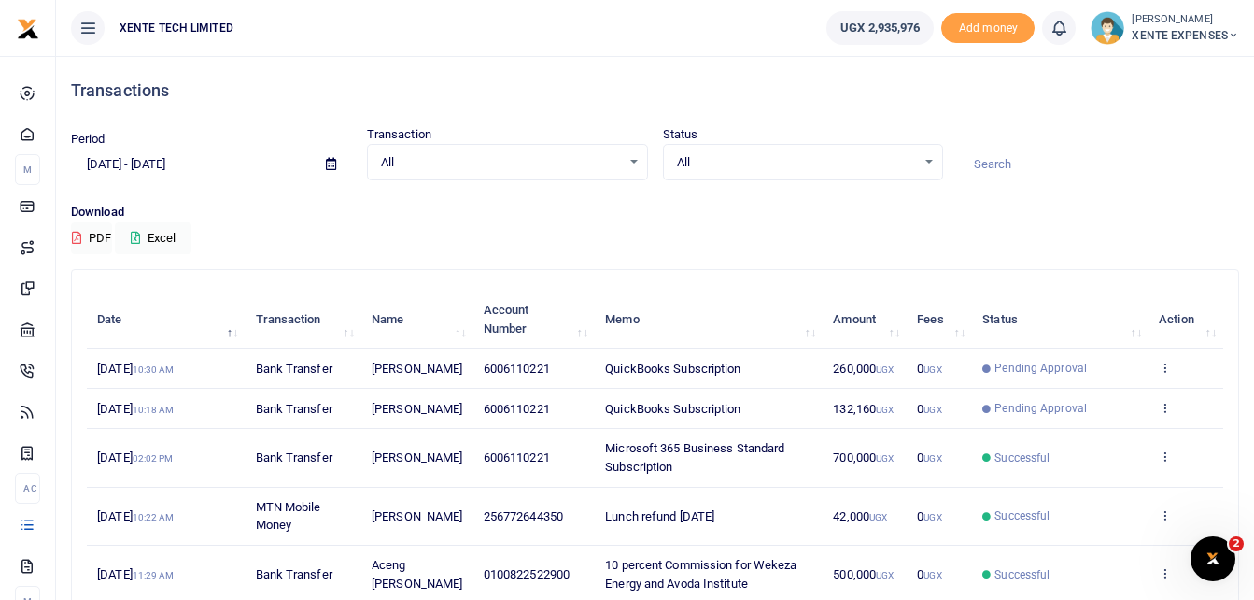
click at [633, 375] on span "QuickBooks Subscription" at bounding box center [672, 368] width 135 height 14
click at [1168, 374] on icon at bounding box center [1165, 367] width 12 height 13
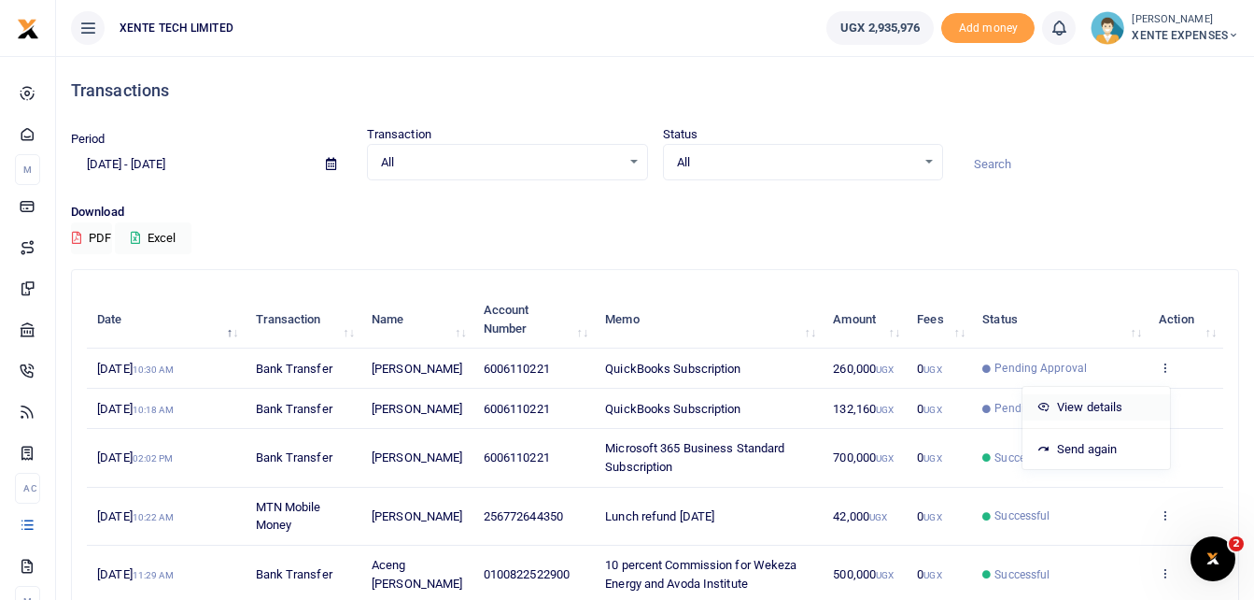
click at [1104, 406] on link "View details" at bounding box center [1097, 407] width 148 height 26
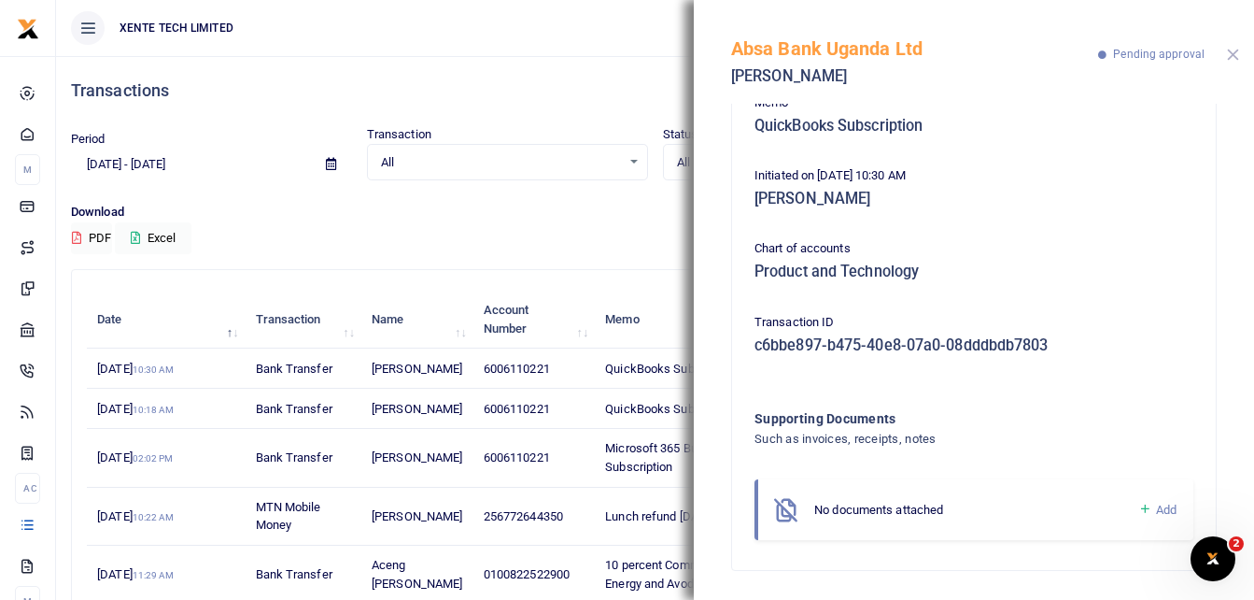
click at [1233, 55] on button "Close" at bounding box center [1233, 55] width 12 height 12
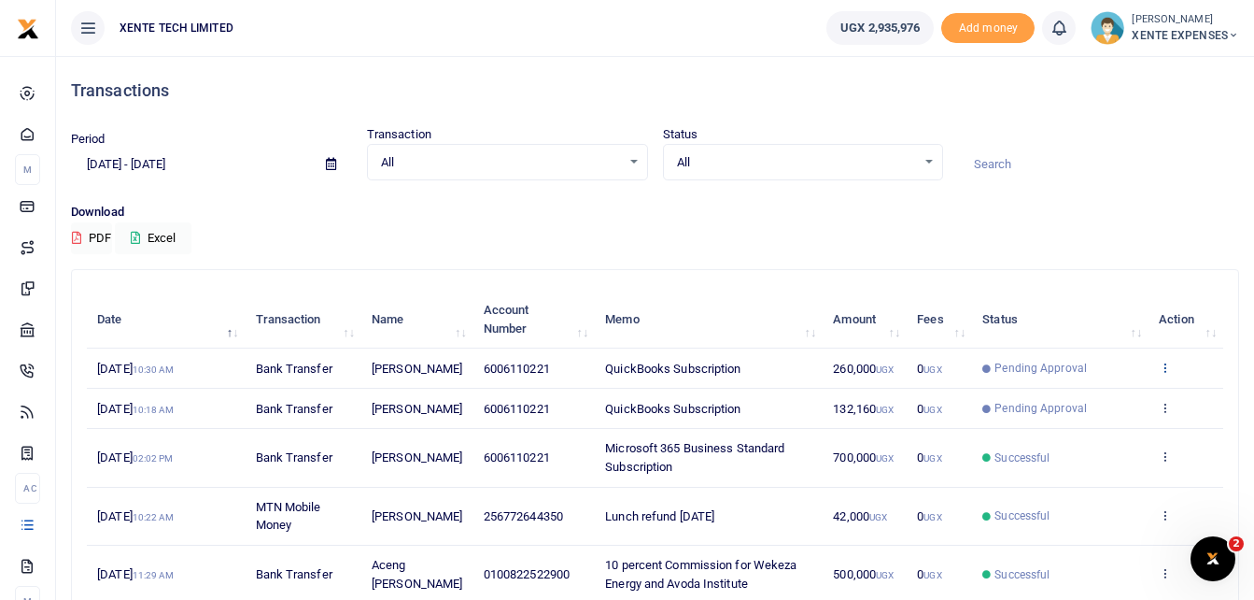
click at [1167, 374] on icon at bounding box center [1165, 367] width 12 height 13
click at [1097, 448] on link "Send again" at bounding box center [1097, 449] width 148 height 26
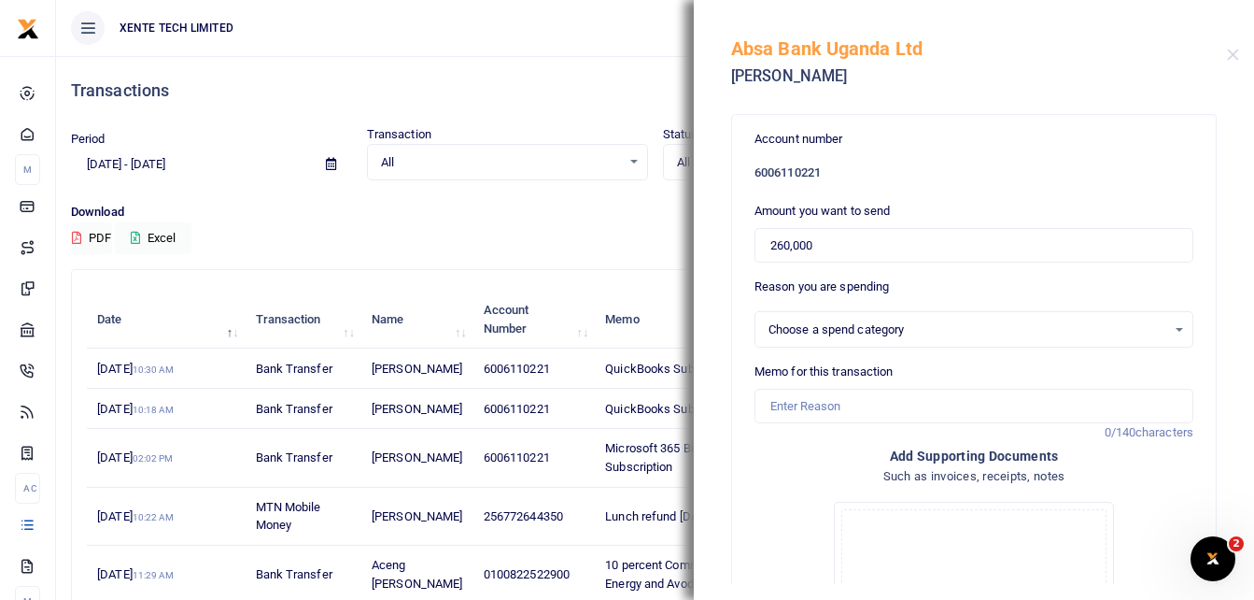
select select "5379"
click at [817, 409] on input "Memo for this transaction" at bounding box center [974, 406] width 439 height 35
type input "Intercom subscription"
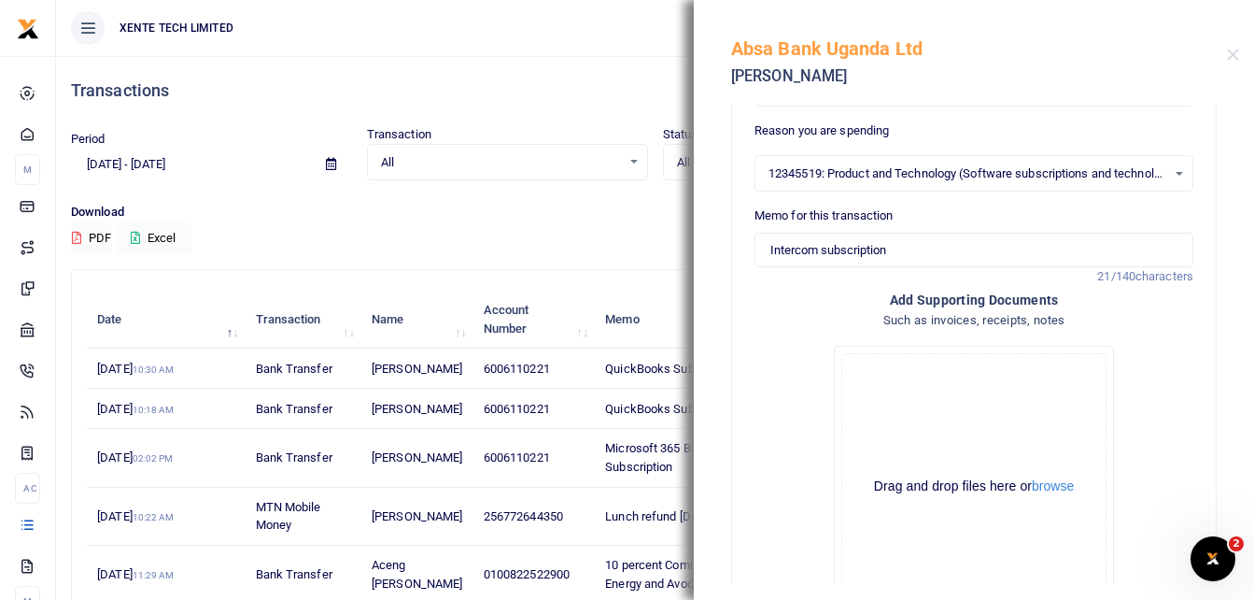
scroll to position [304, 0]
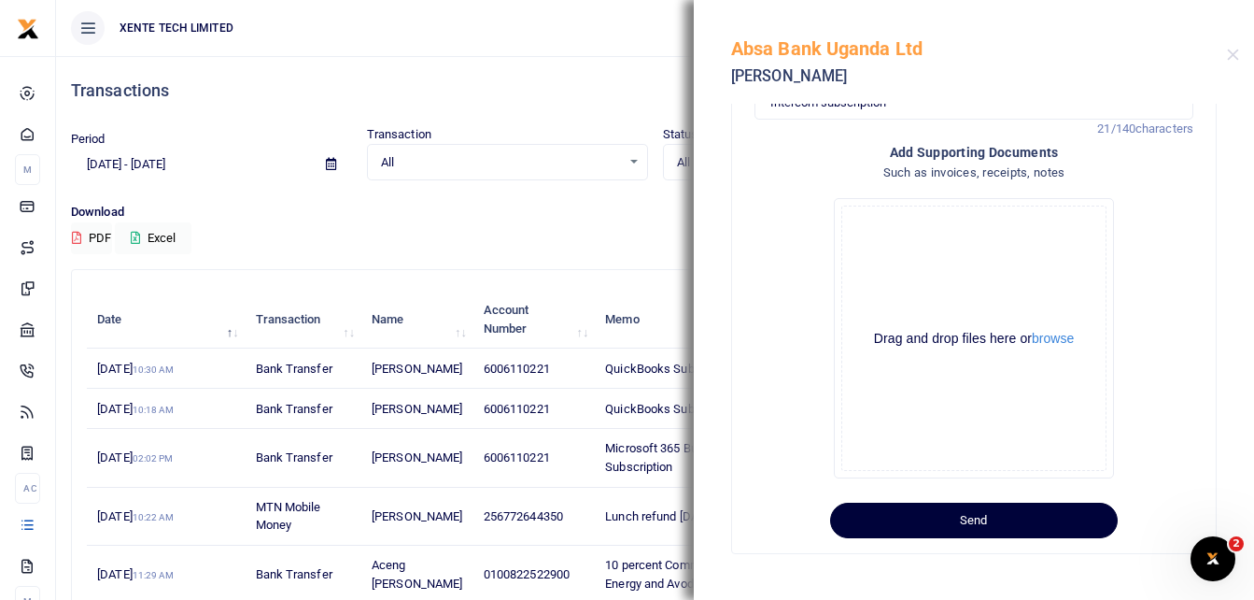
click at [1008, 505] on button "Send" at bounding box center [974, 520] width 288 height 35
